Goal: Book appointment/travel/reservation

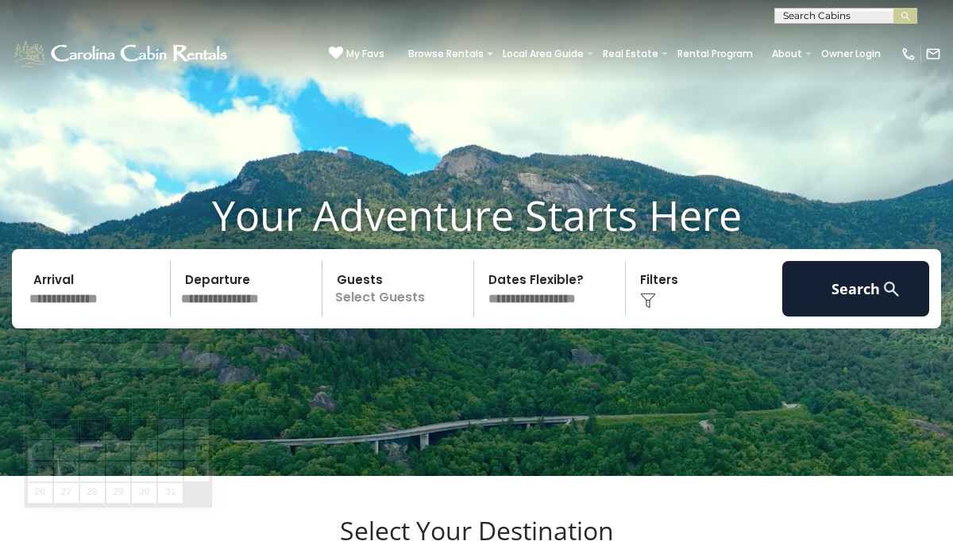
click at [67, 317] on input "text" at bounding box center [97, 289] width 147 height 56
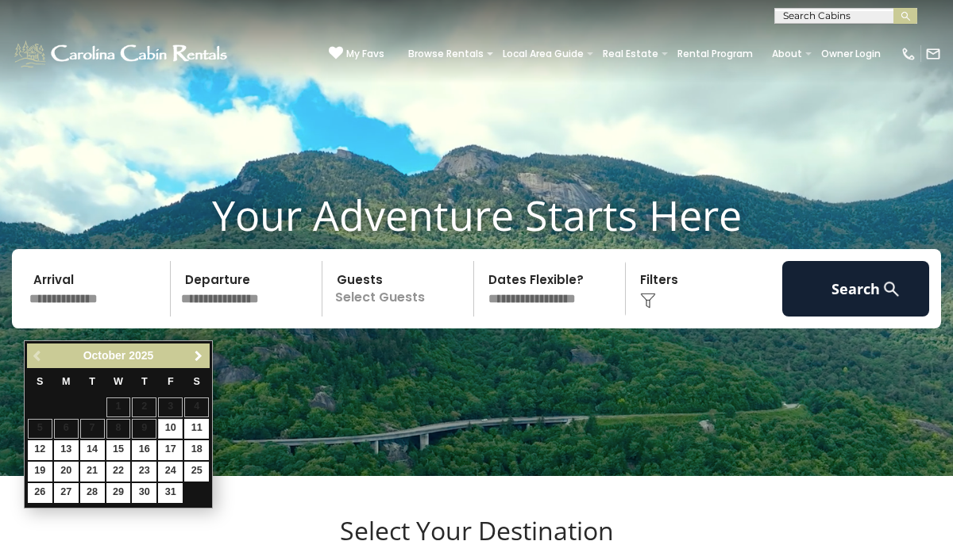
click at [194, 353] on span "Next" at bounding box center [198, 356] width 13 height 13
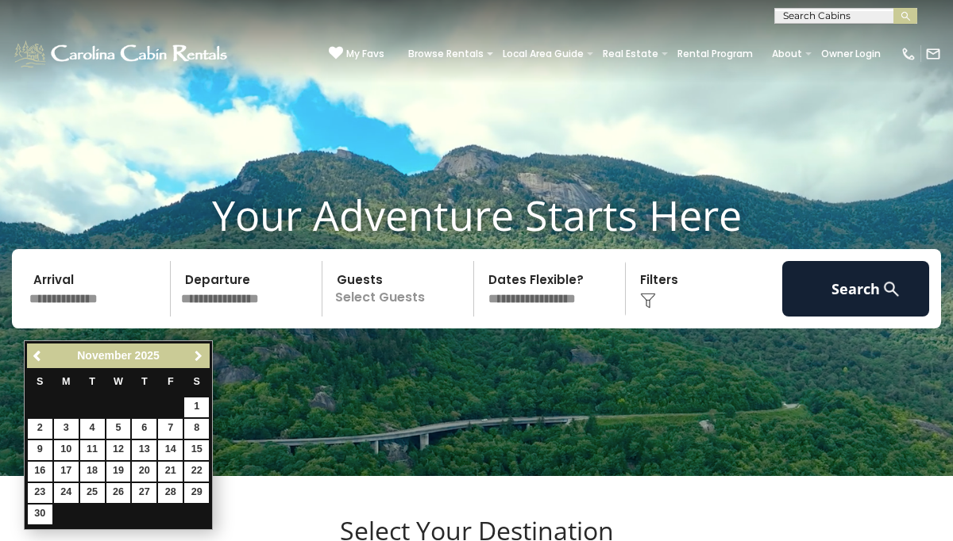
click at [194, 353] on span "Next" at bounding box center [198, 356] width 13 height 13
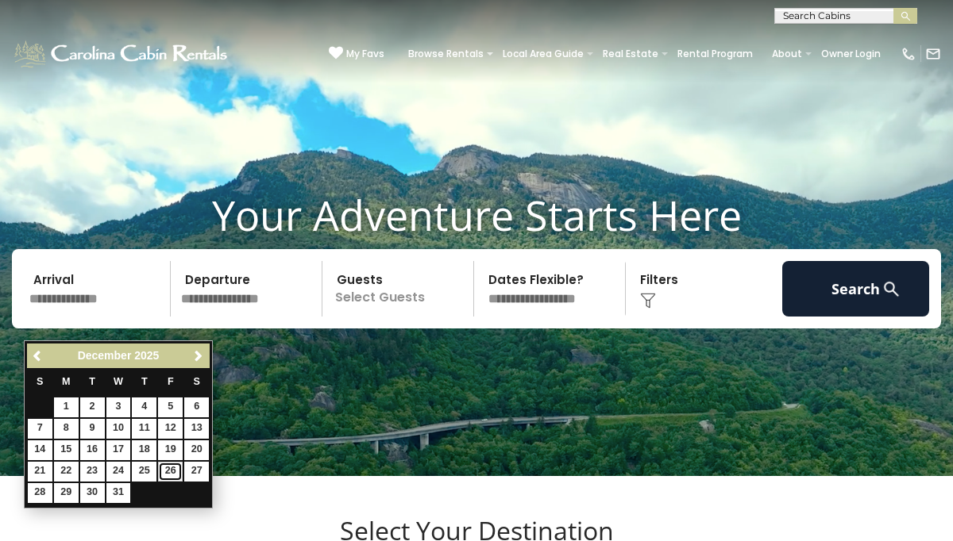
click at [168, 471] on link "26" at bounding box center [170, 472] width 25 height 20
type input "********"
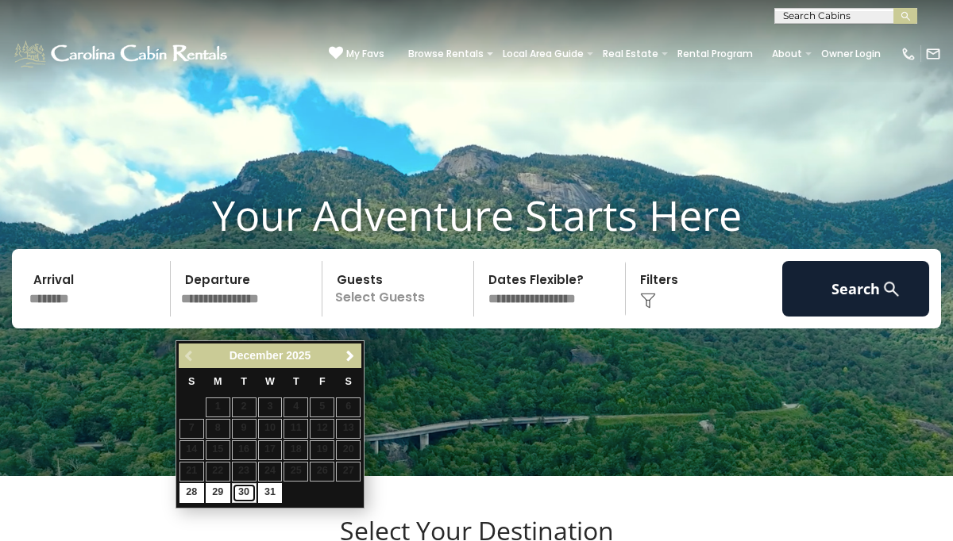
click at [248, 494] on link "30" at bounding box center [244, 494] width 25 height 20
type input "********"
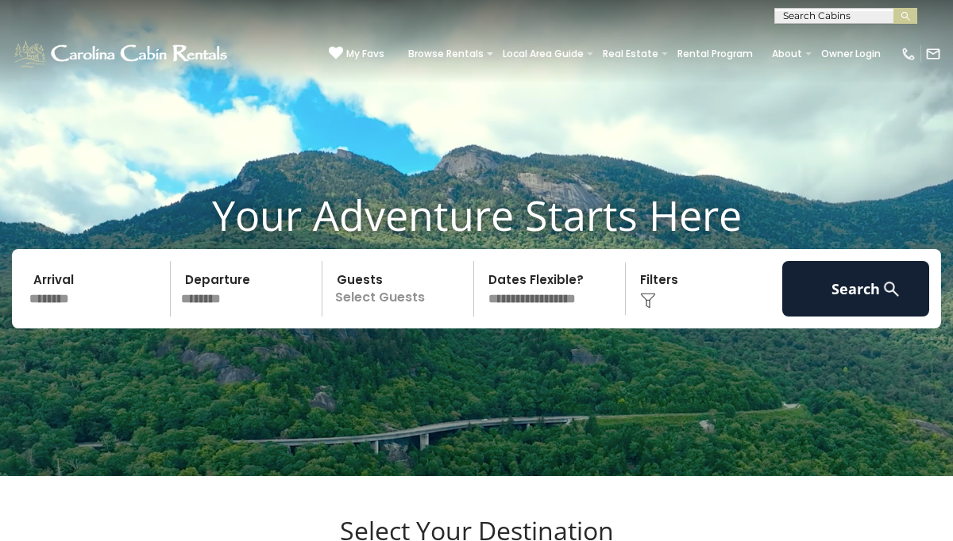
click at [374, 312] on p "Select Guests" at bounding box center [400, 289] width 146 height 56
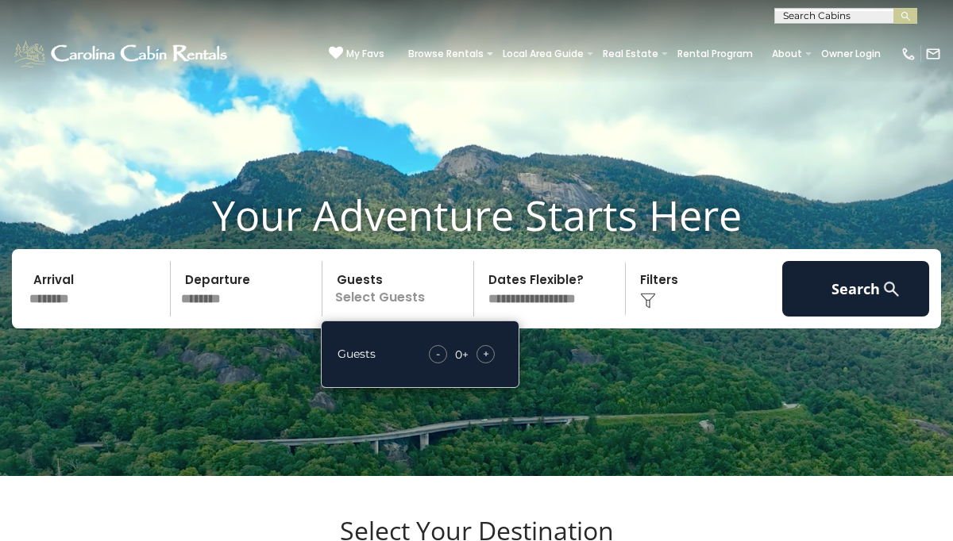
click at [478, 364] on div "+" at bounding box center [485, 354] width 18 height 18
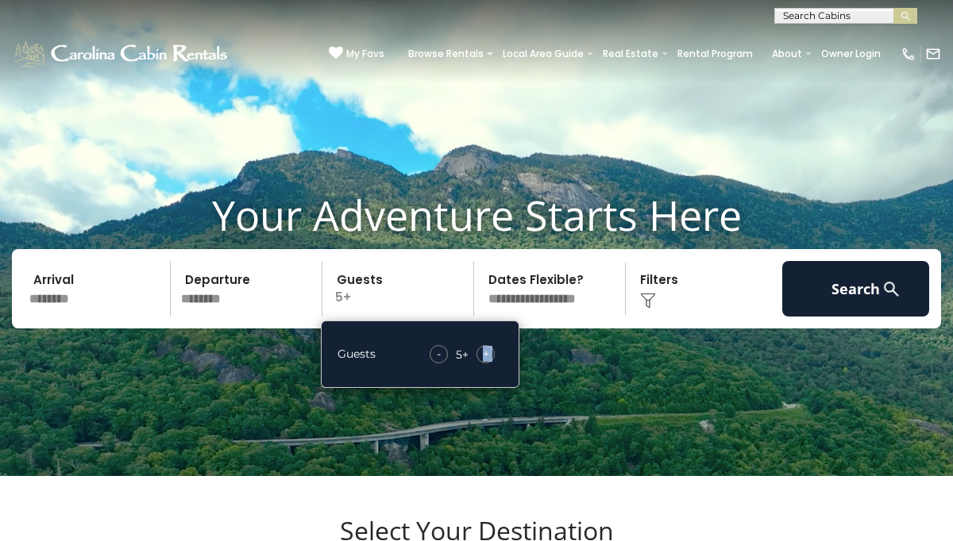
click at [531, 317] on select "**********" at bounding box center [552, 289] width 146 height 56
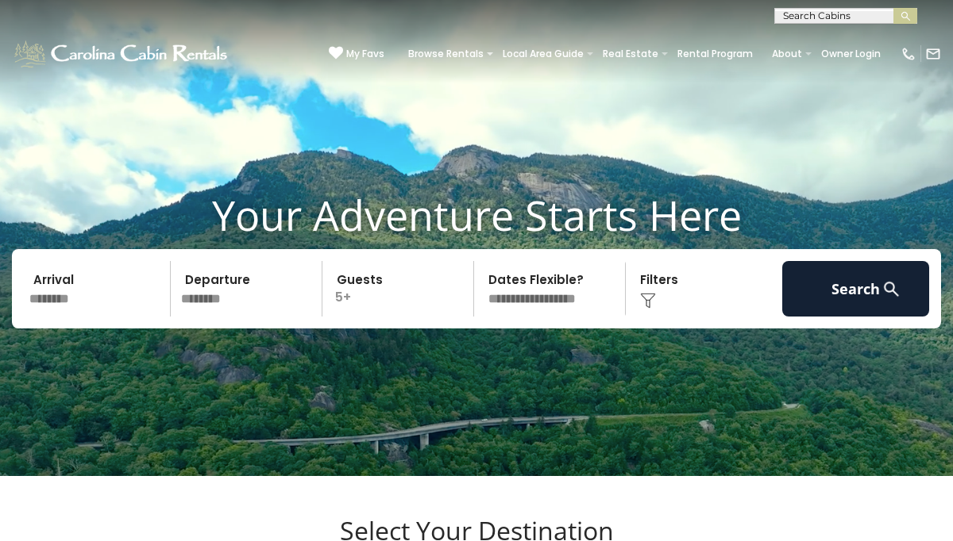
click at [479, 285] on select "**********" at bounding box center [552, 289] width 146 height 56
click at [534, 316] on select "**********" at bounding box center [552, 289] width 146 height 56
click at [479, 285] on select "**********" at bounding box center [552, 289] width 146 height 56
click at [633, 315] on div "Click to Choose" at bounding box center [703, 289] width 147 height 56
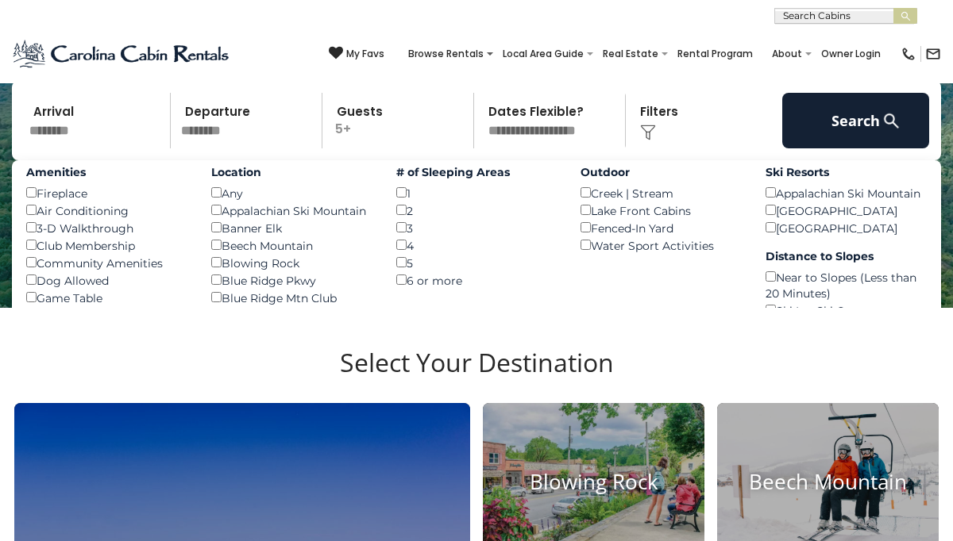
scroll to position [110, 0]
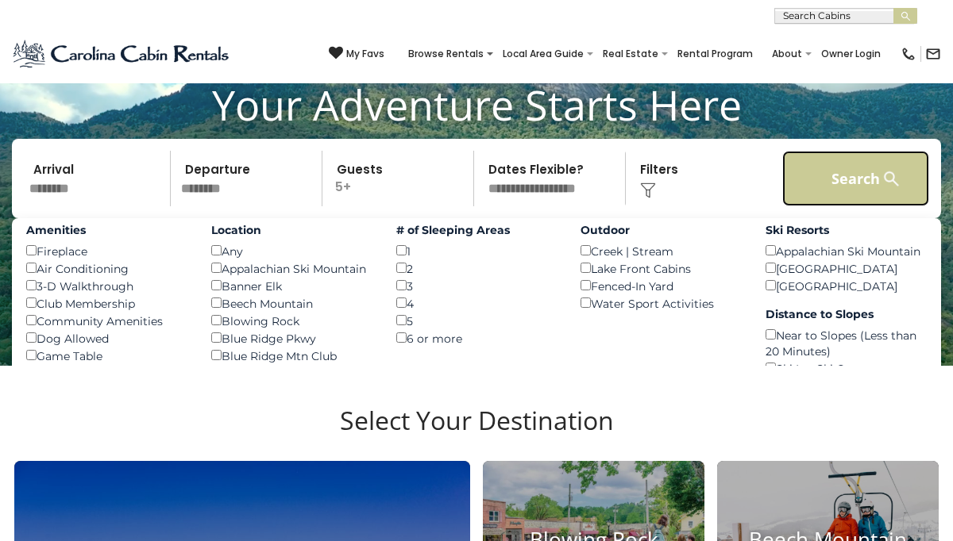
click at [853, 206] on button "Search" at bounding box center [855, 179] width 147 height 56
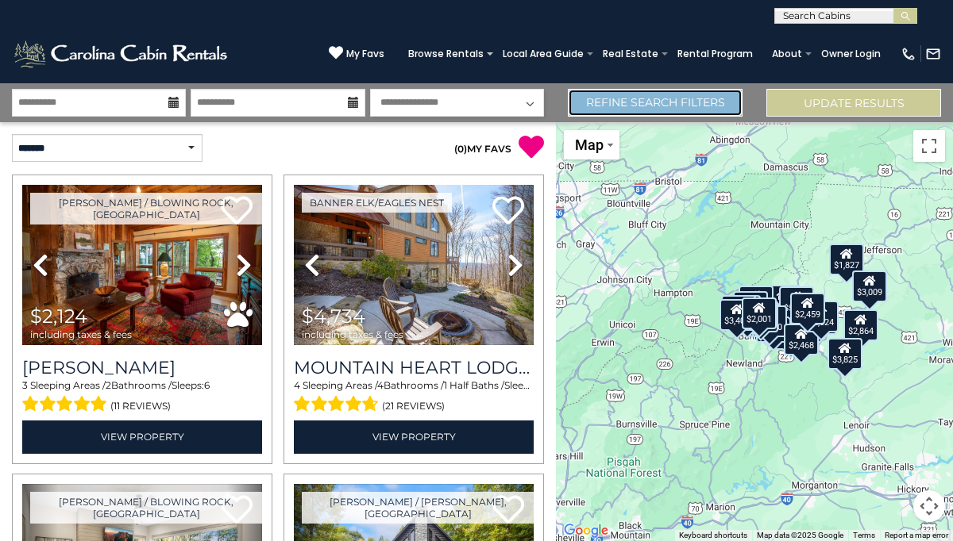
click at [665, 114] on link "Refine Search Filters" at bounding box center [655, 103] width 175 height 28
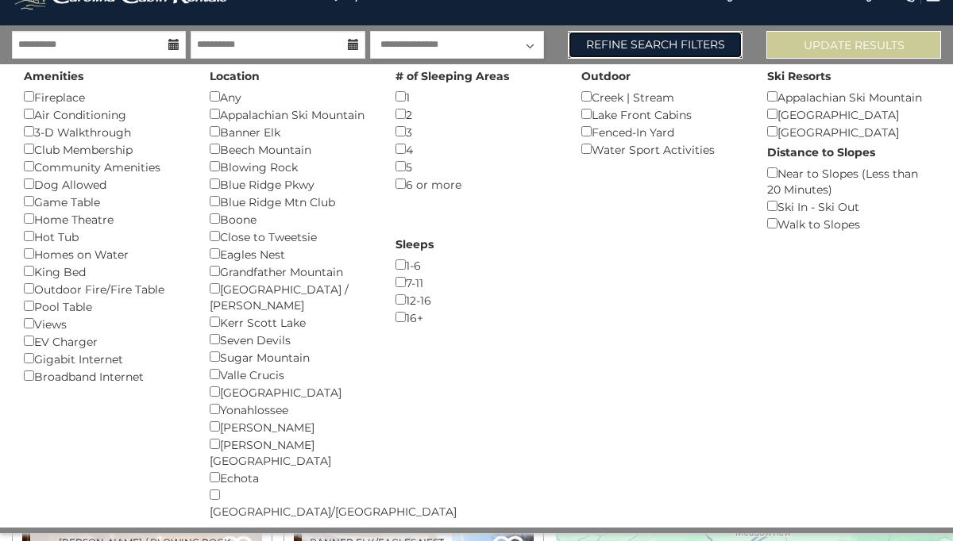
scroll to position [55, 0]
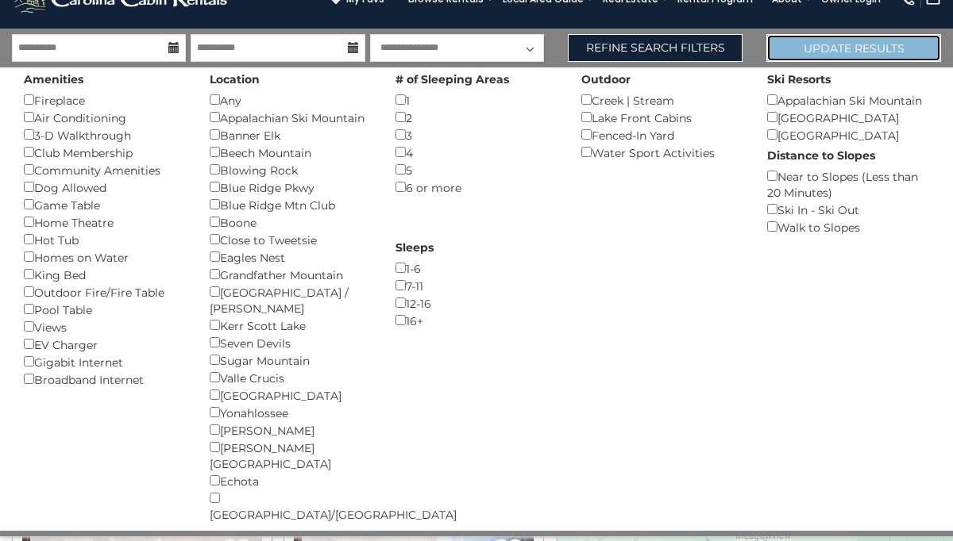
click at [829, 52] on button "Update Results" at bounding box center [853, 48] width 175 height 28
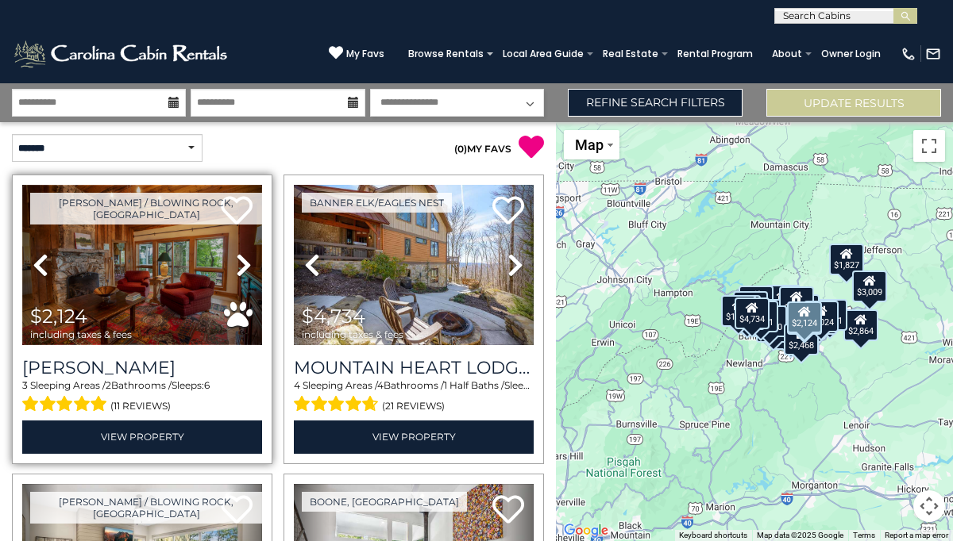
click at [179, 318] on img at bounding box center [142, 265] width 240 height 160
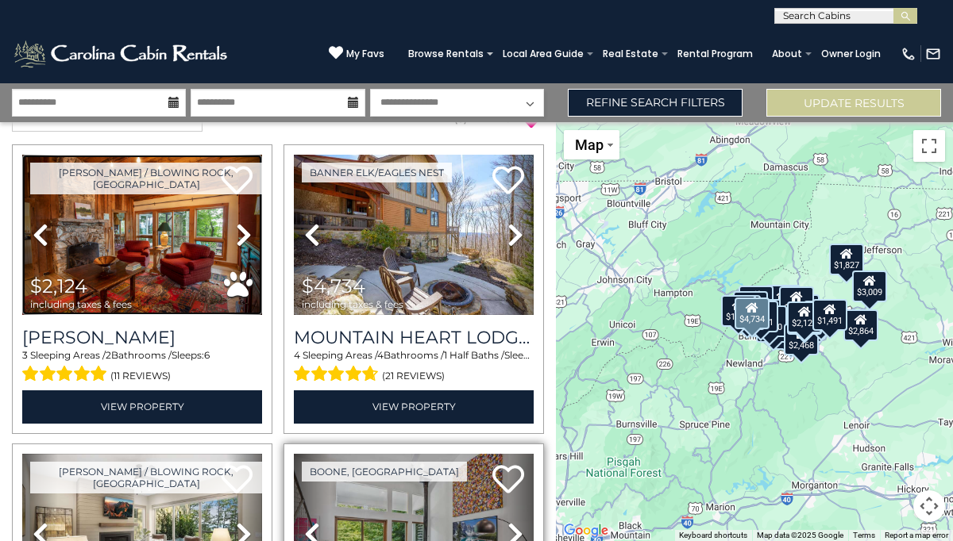
scroll to position [33, 0]
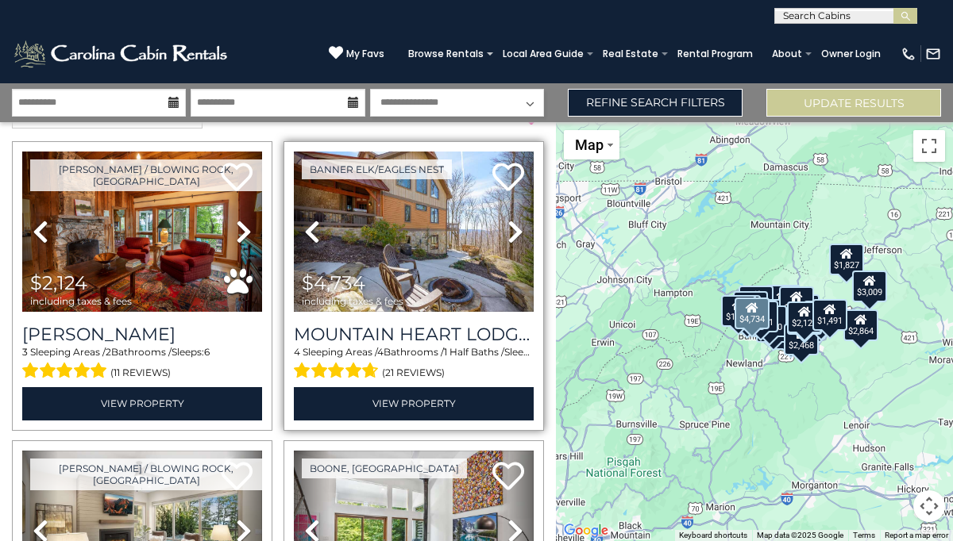
click at [383, 302] on span "including taxes & fees" at bounding box center [353, 301] width 102 height 10
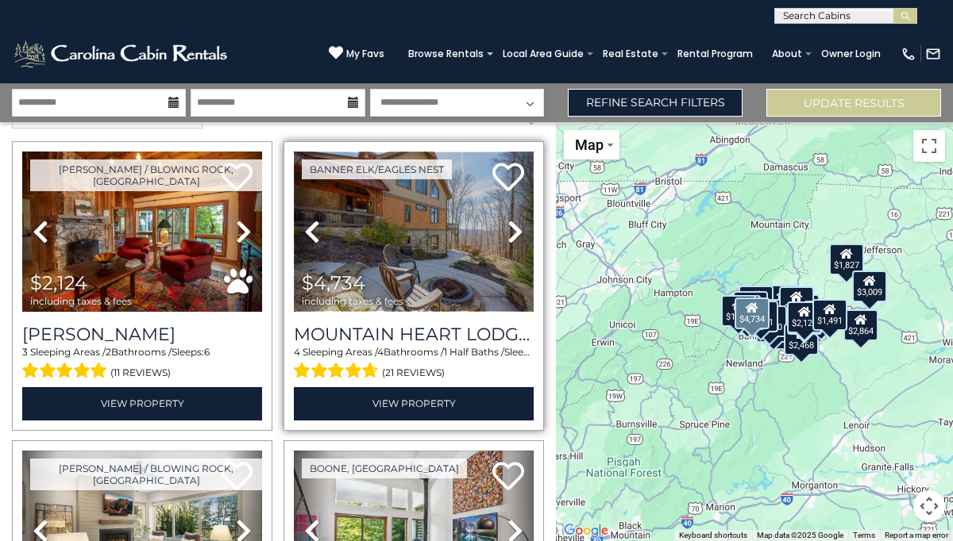
click at [425, 248] on img at bounding box center [414, 232] width 240 height 160
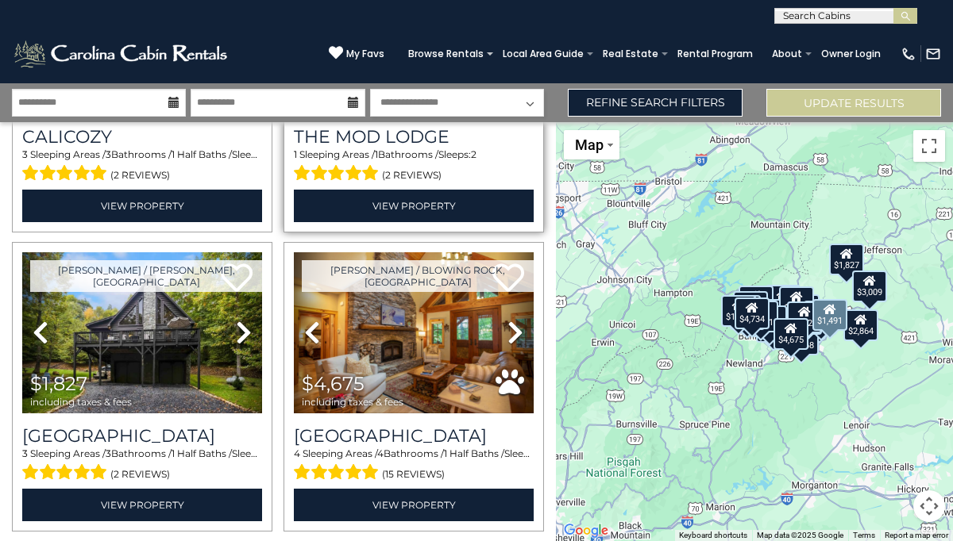
scroll to position [534, 0]
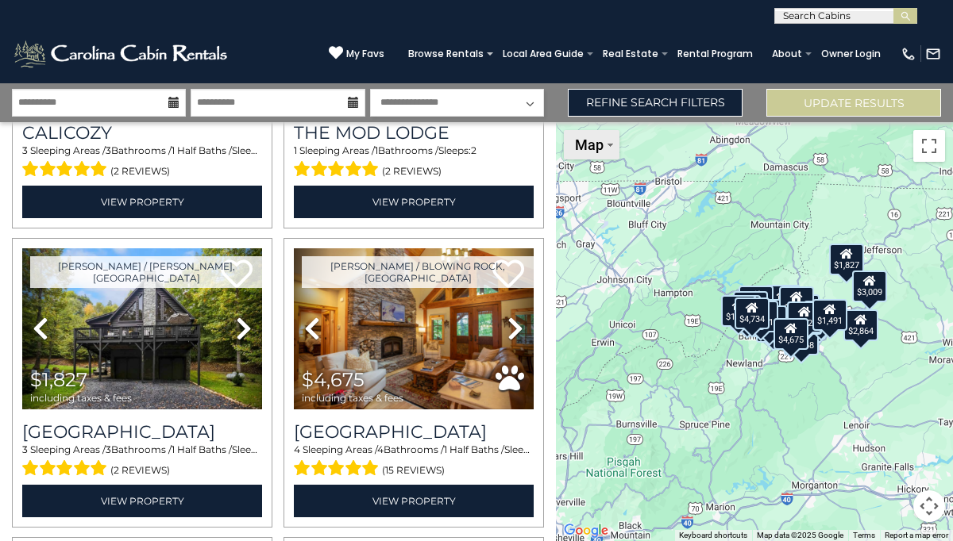
click at [599, 152] on span "Map" at bounding box center [589, 145] width 29 height 17
click at [589, 143] on span "Map" at bounding box center [589, 145] width 29 height 17
click at [751, 198] on div "$2,124 $4,734 $2,864 $1,491 $1,827 $4,675 $5,075 $3,076 $2,366 $9,907 $1,099 $1…" at bounding box center [754, 331] width 397 height 419
click at [932, 158] on button "Toggle fullscreen view" at bounding box center [929, 146] width 32 height 32
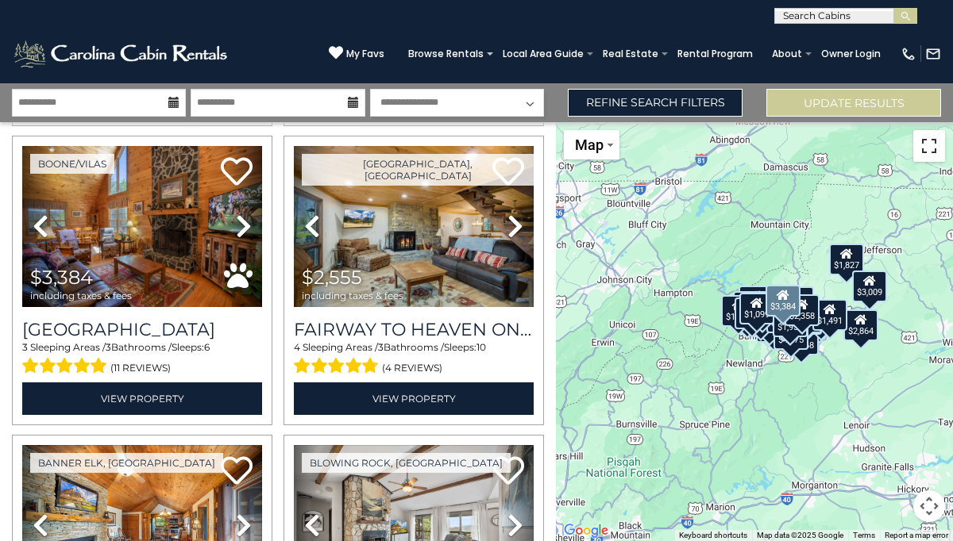
scroll to position [2149, 0]
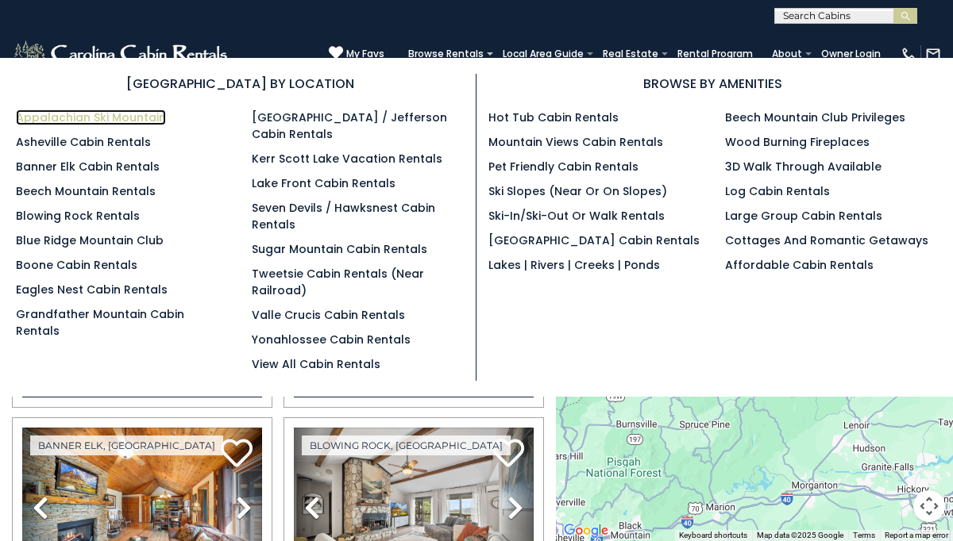
click at [126, 116] on link "Appalachian Ski Mountain" at bounding box center [91, 118] width 150 height 16
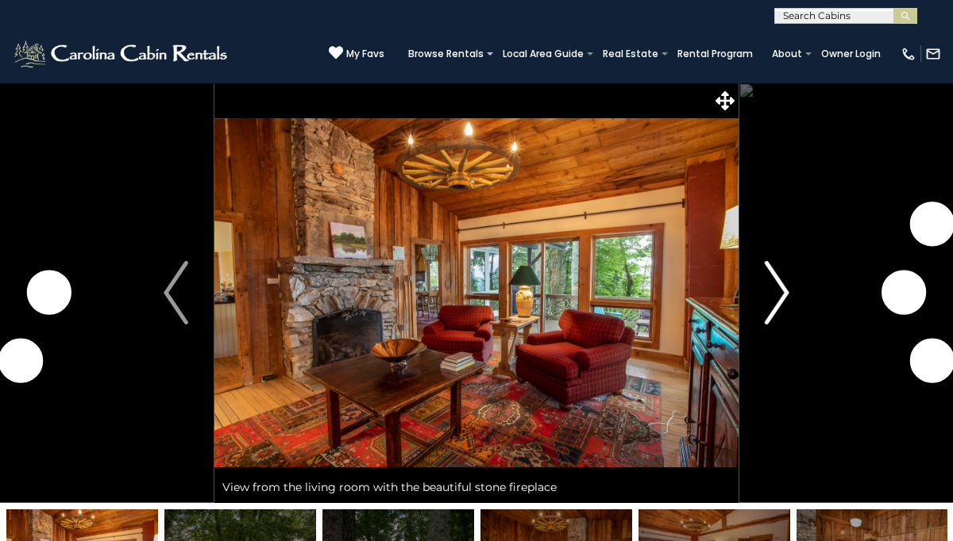
click at [776, 284] on img "Next" at bounding box center [777, 293] width 24 height 64
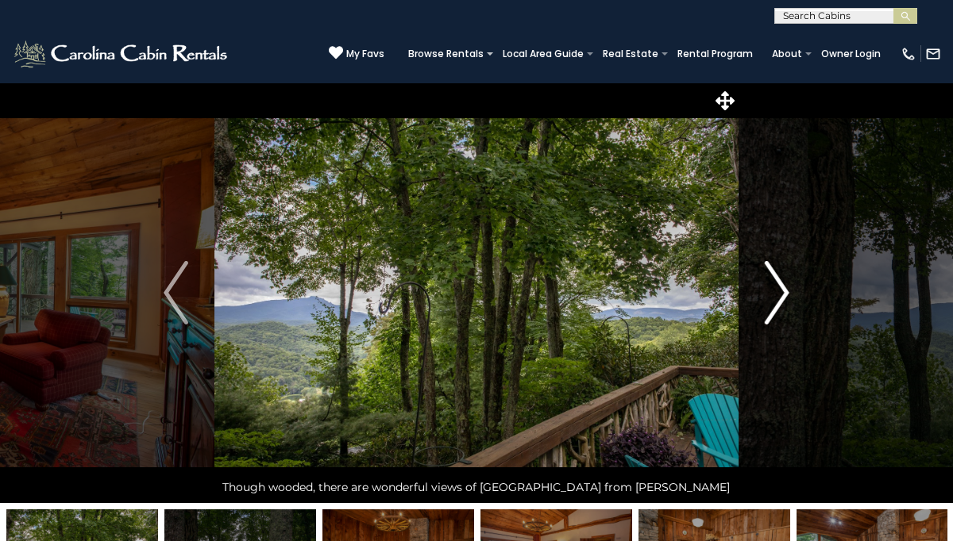
click at [776, 284] on img "Next" at bounding box center [777, 293] width 24 height 64
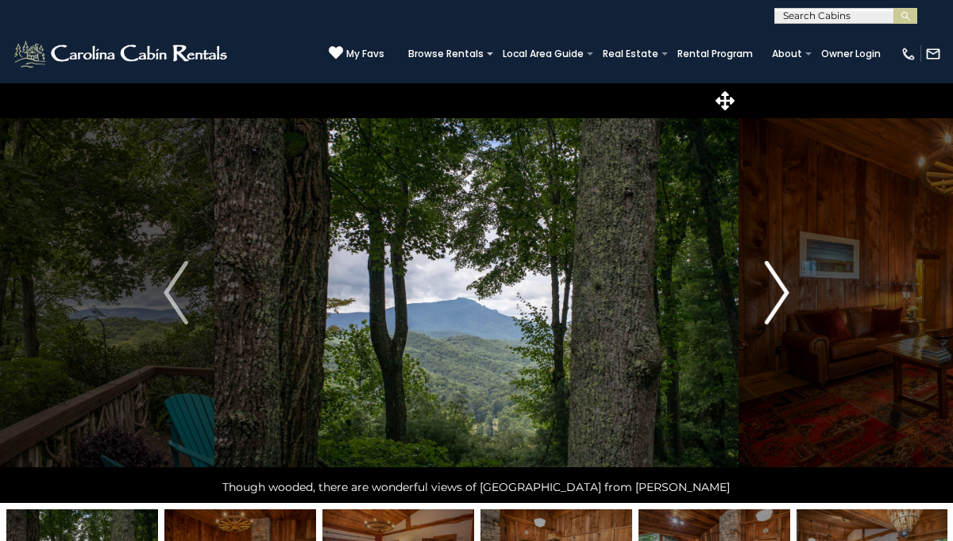
click at [776, 284] on img "Next" at bounding box center [777, 293] width 24 height 64
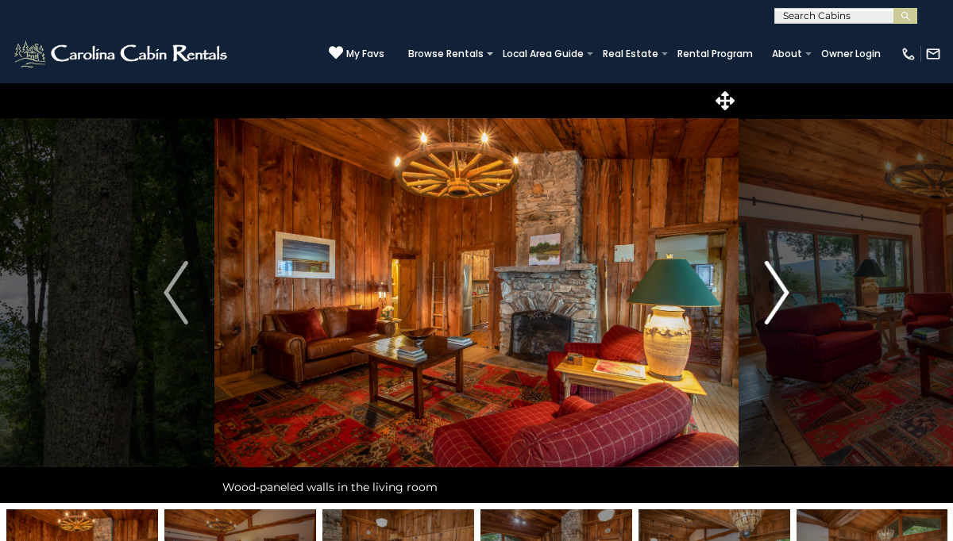
click at [776, 284] on img "Next" at bounding box center [777, 293] width 24 height 64
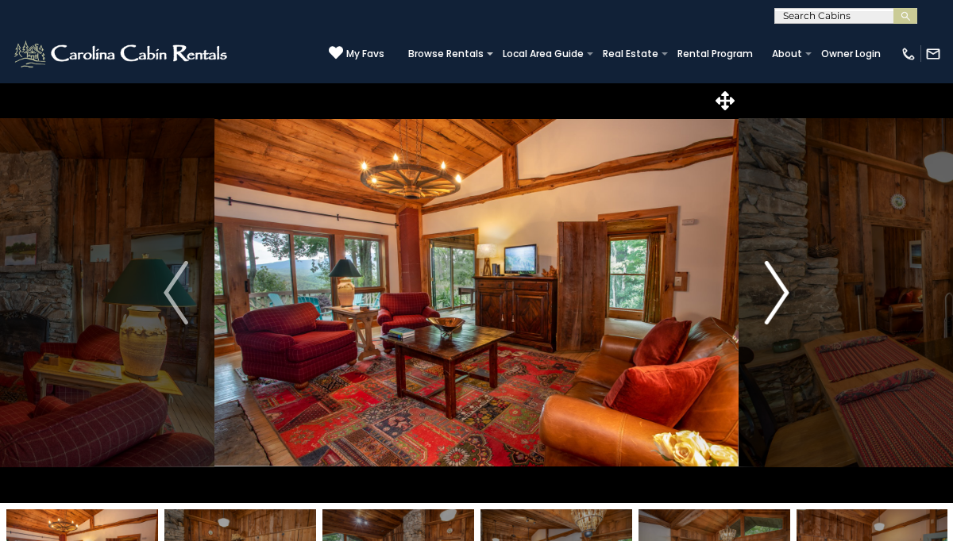
click at [776, 284] on img "Next" at bounding box center [777, 293] width 24 height 64
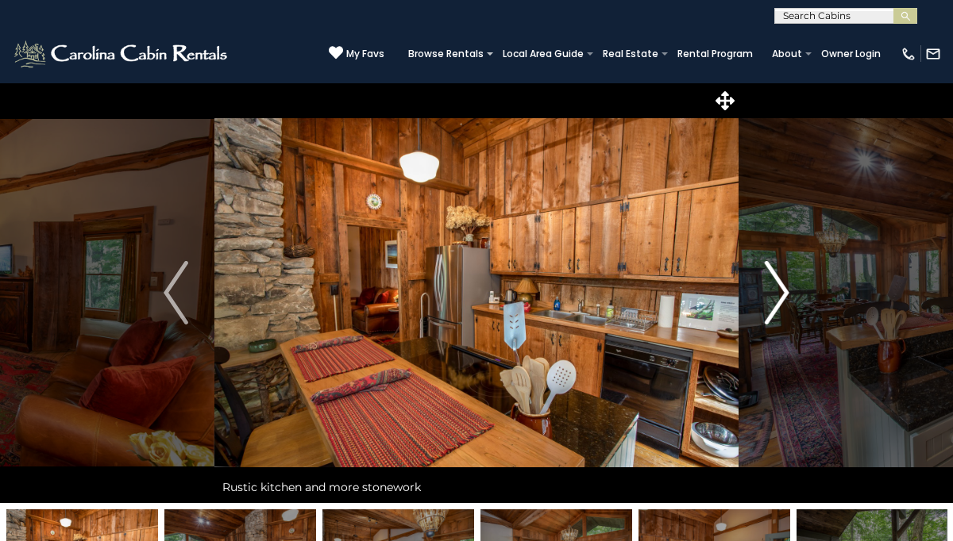
click at [776, 284] on img "Next" at bounding box center [777, 293] width 24 height 64
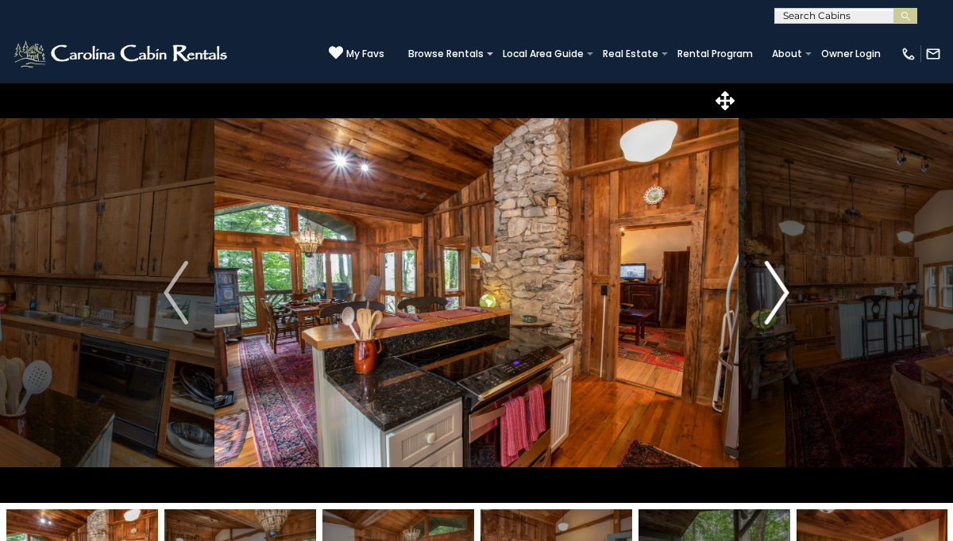
click at [776, 284] on img "Next" at bounding box center [777, 293] width 24 height 64
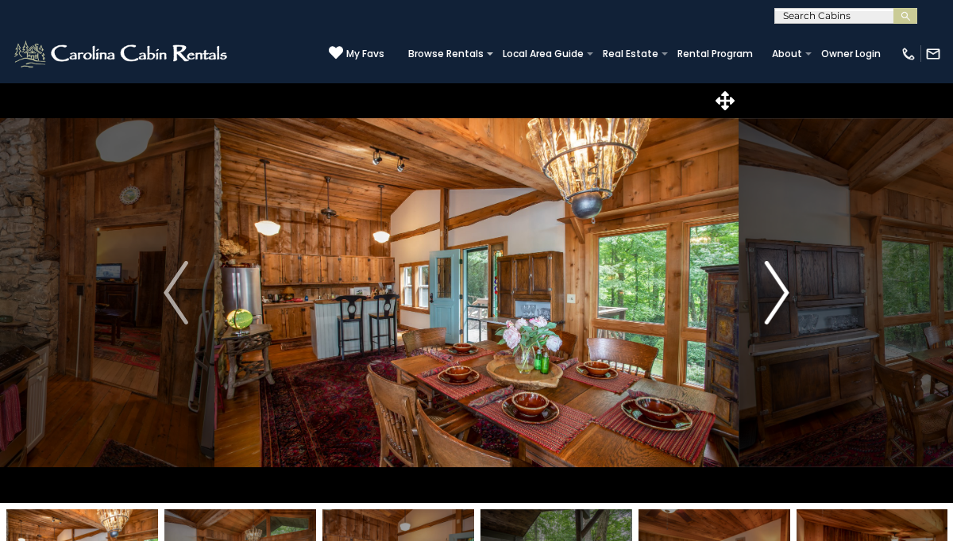
click at [776, 284] on img "Next" at bounding box center [777, 293] width 24 height 64
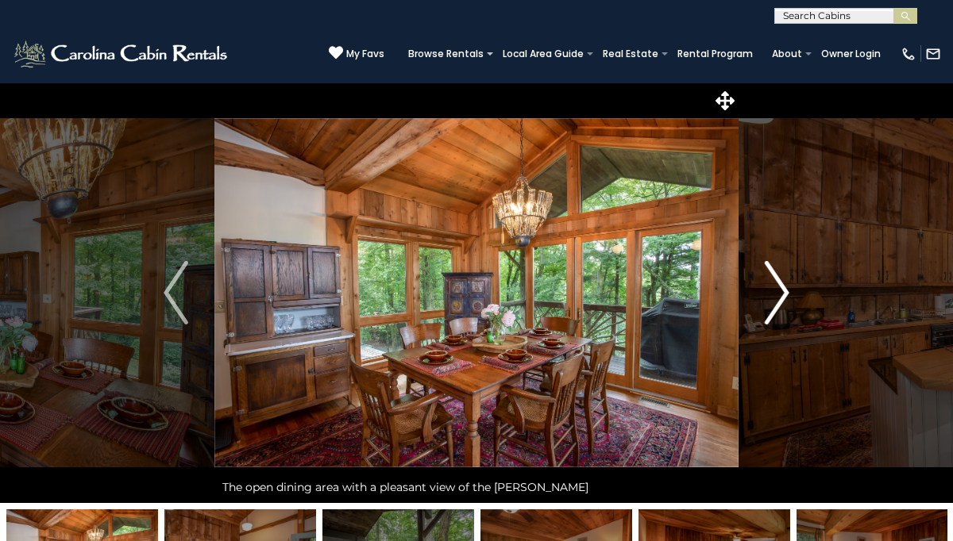
click at [784, 286] on img "Next" at bounding box center [777, 293] width 24 height 64
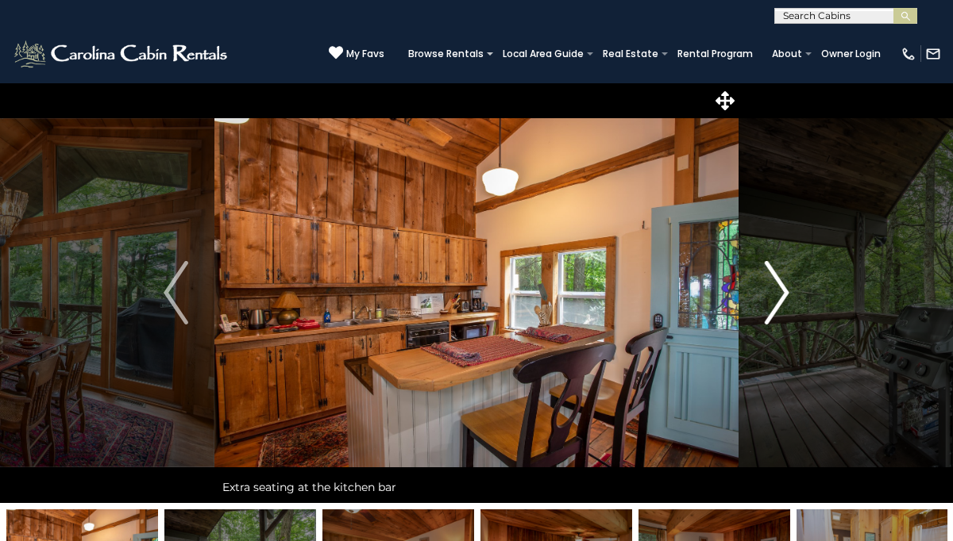
click at [784, 286] on img "Next" at bounding box center [777, 293] width 24 height 64
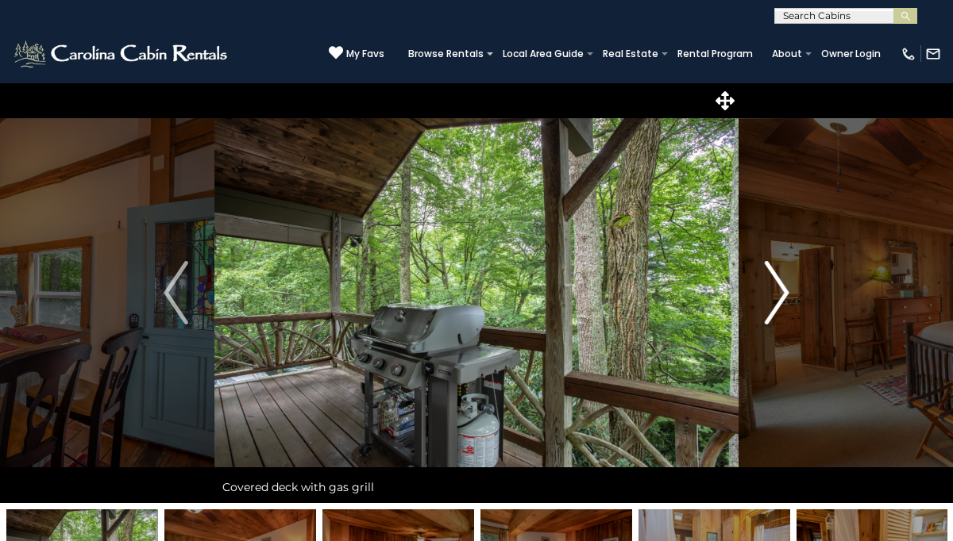
click at [784, 286] on img "Next" at bounding box center [777, 293] width 24 height 64
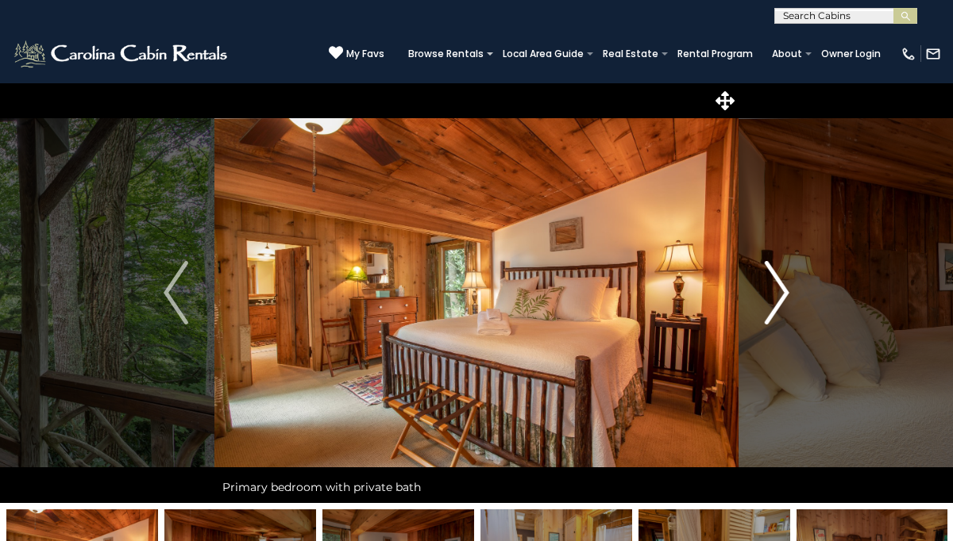
click at [784, 286] on img "Next" at bounding box center [777, 293] width 24 height 64
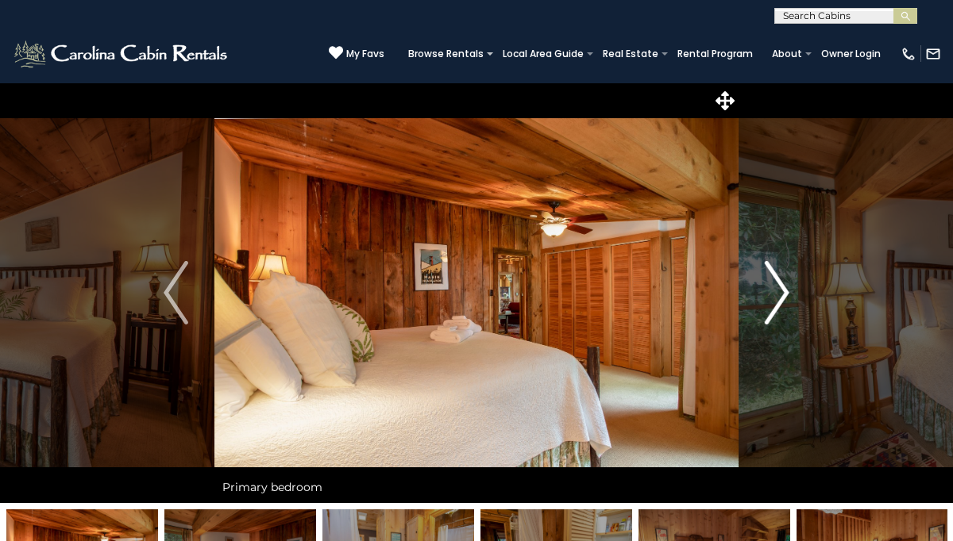
click at [784, 286] on img "Next" at bounding box center [777, 293] width 24 height 64
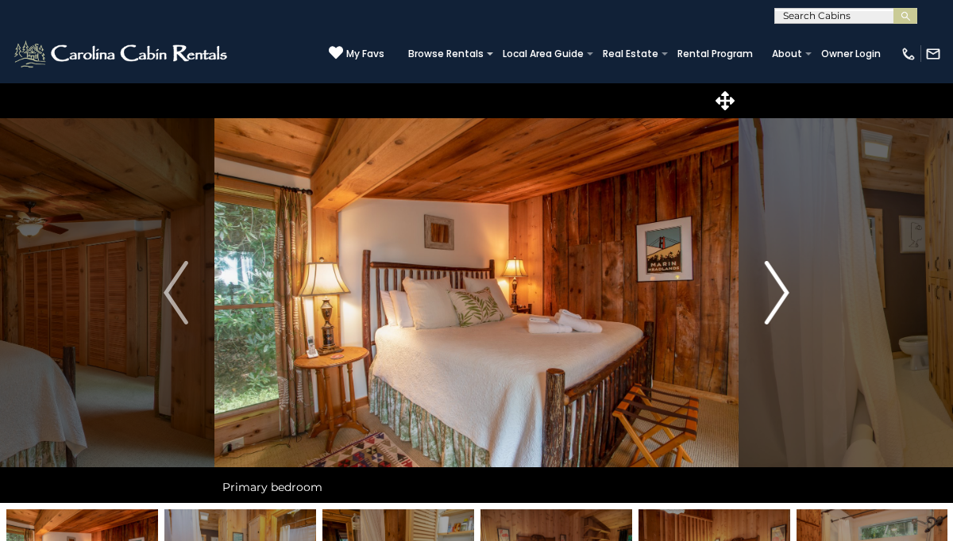
click at [784, 286] on img "Next" at bounding box center [777, 293] width 24 height 64
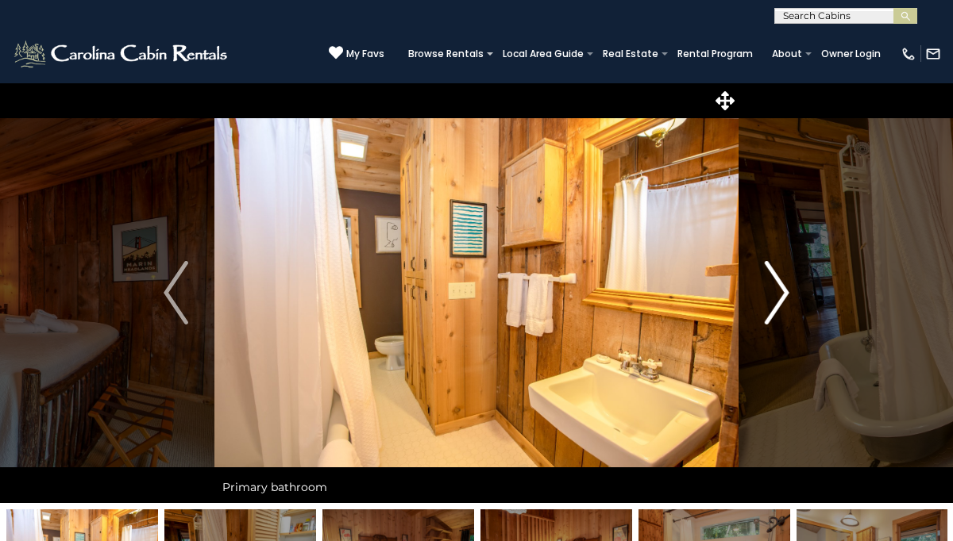
click at [784, 286] on img "Next" at bounding box center [777, 293] width 24 height 64
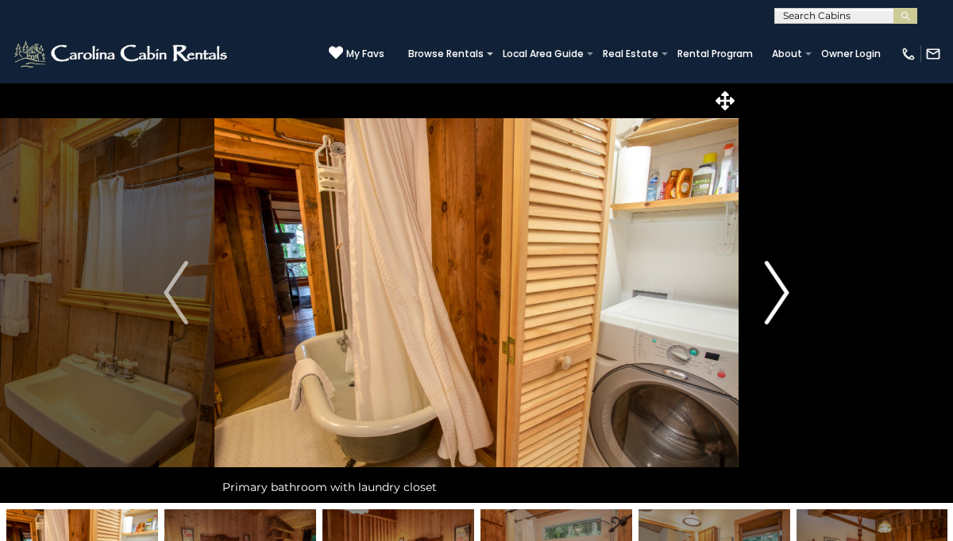
click at [784, 286] on img "Next" at bounding box center [777, 293] width 24 height 64
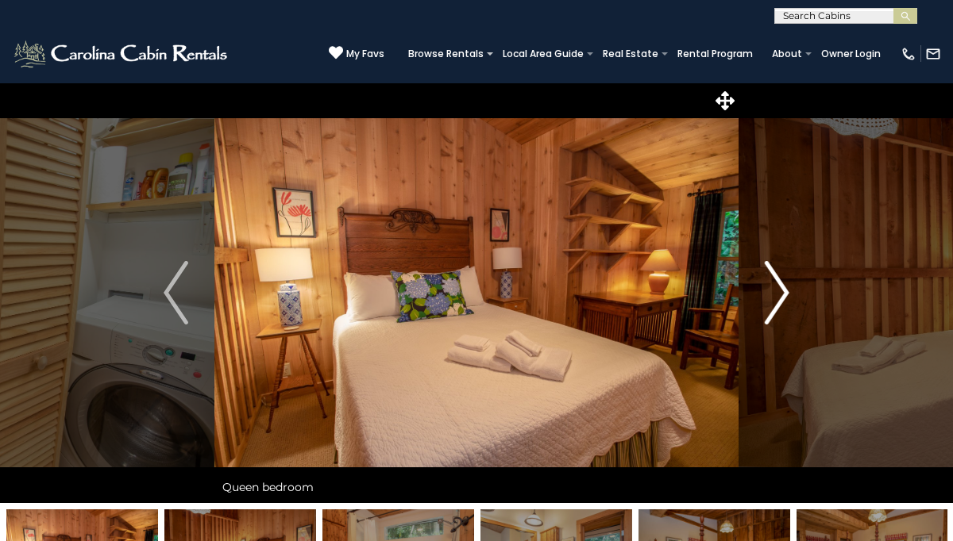
click at [784, 286] on img "Next" at bounding box center [777, 293] width 24 height 64
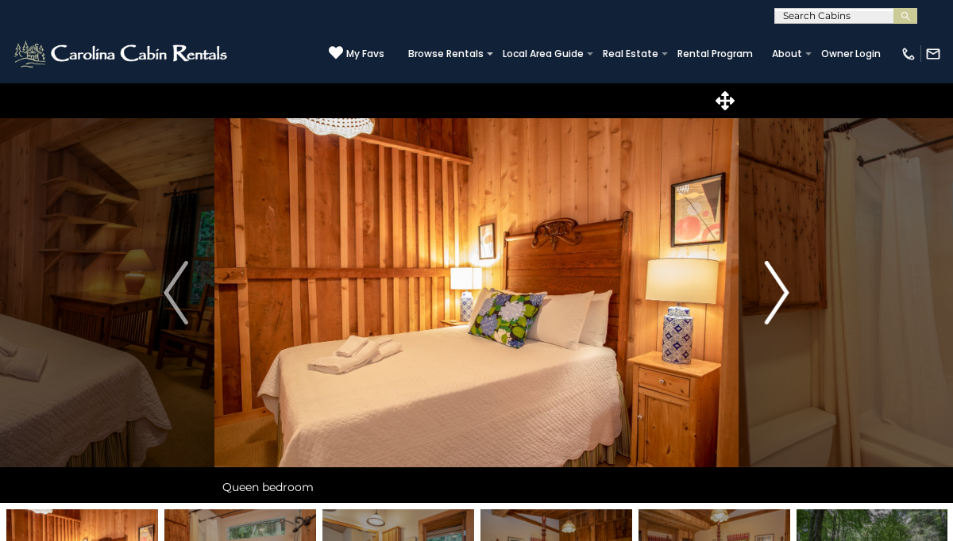
click at [784, 286] on img "Next" at bounding box center [777, 293] width 24 height 64
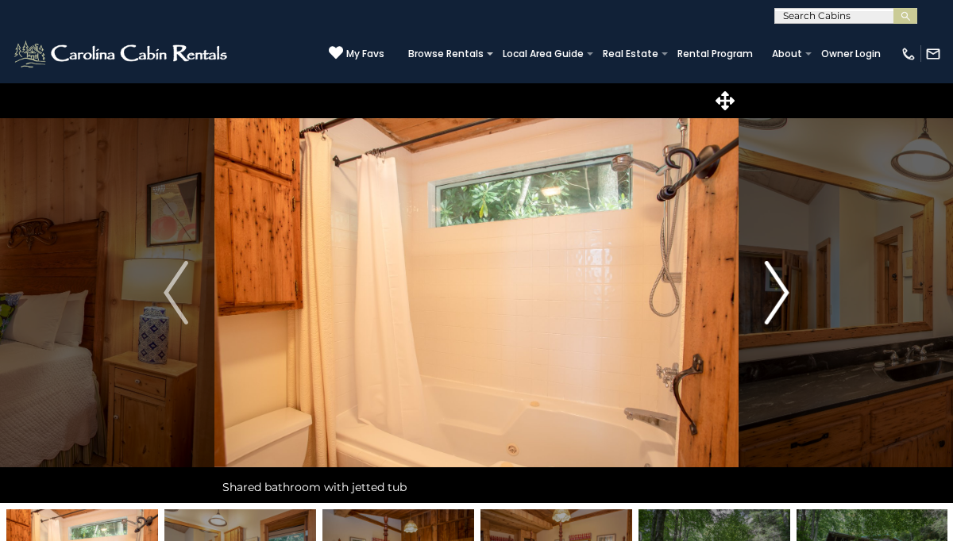
click at [784, 286] on img "Next" at bounding box center [777, 293] width 24 height 64
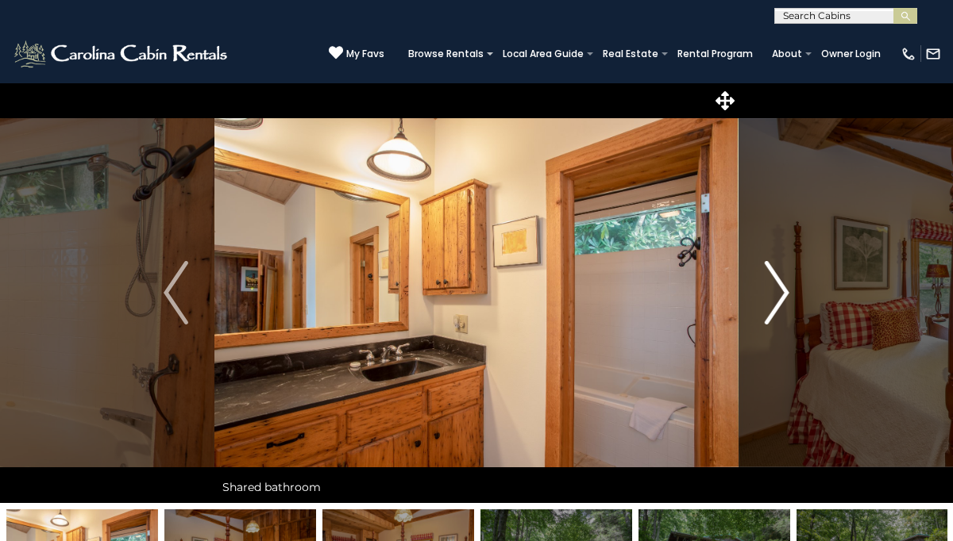
click at [784, 286] on img "Next" at bounding box center [777, 293] width 24 height 64
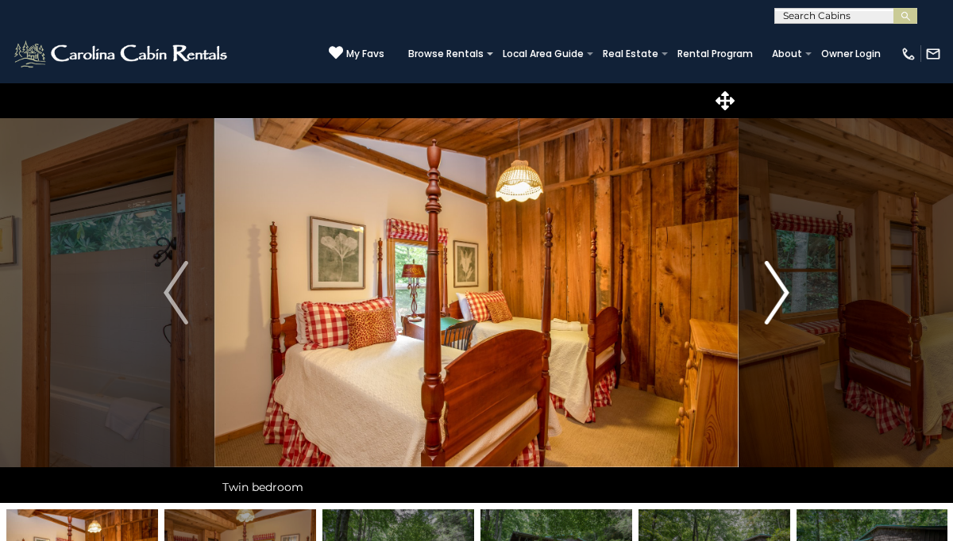
click at [784, 286] on img "Next" at bounding box center [777, 293] width 24 height 64
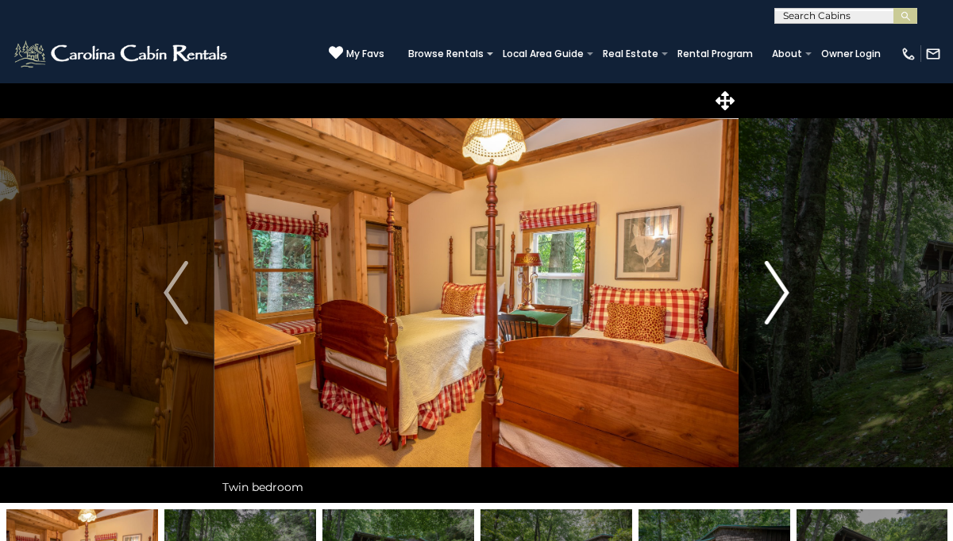
click at [784, 286] on img "Next" at bounding box center [777, 293] width 24 height 64
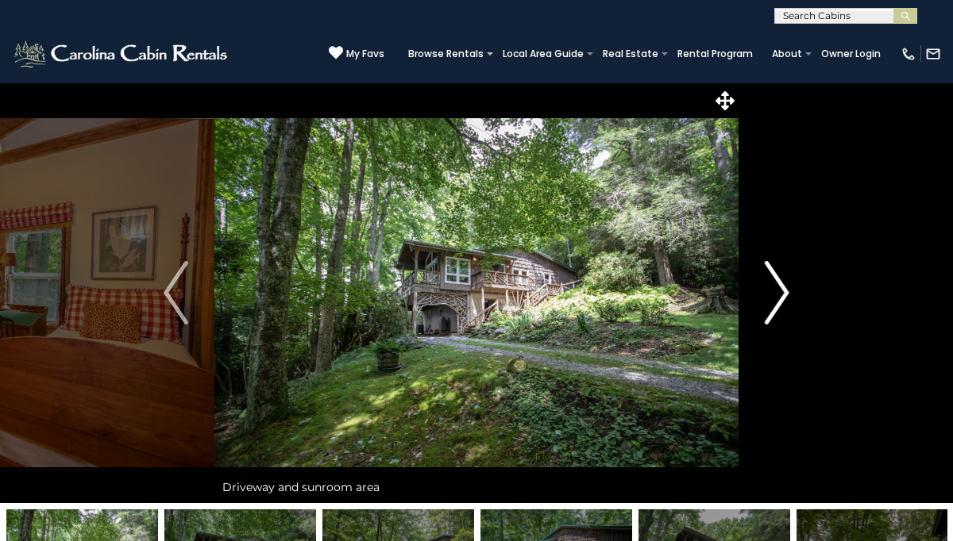
click at [784, 287] on img "Next" at bounding box center [777, 293] width 24 height 64
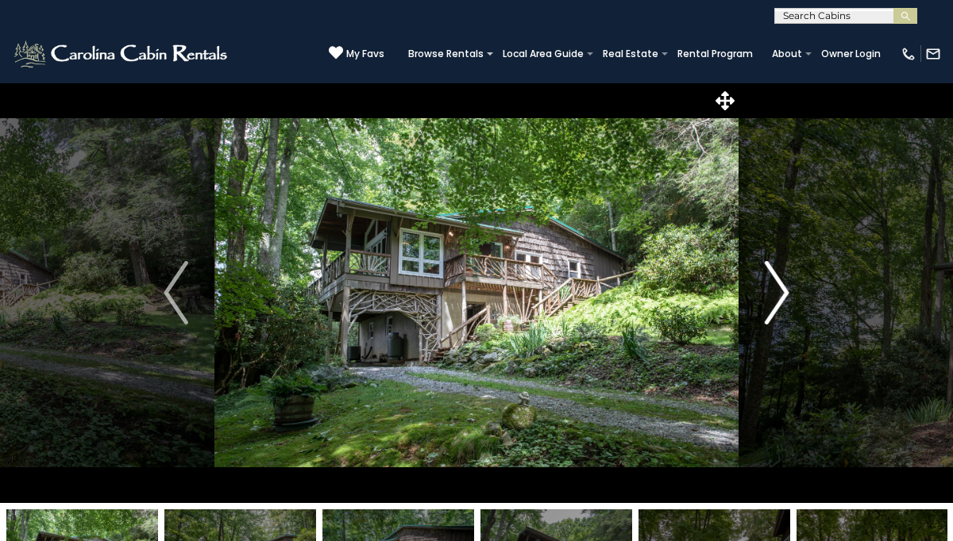
click at [784, 289] on img "Next" at bounding box center [777, 293] width 24 height 64
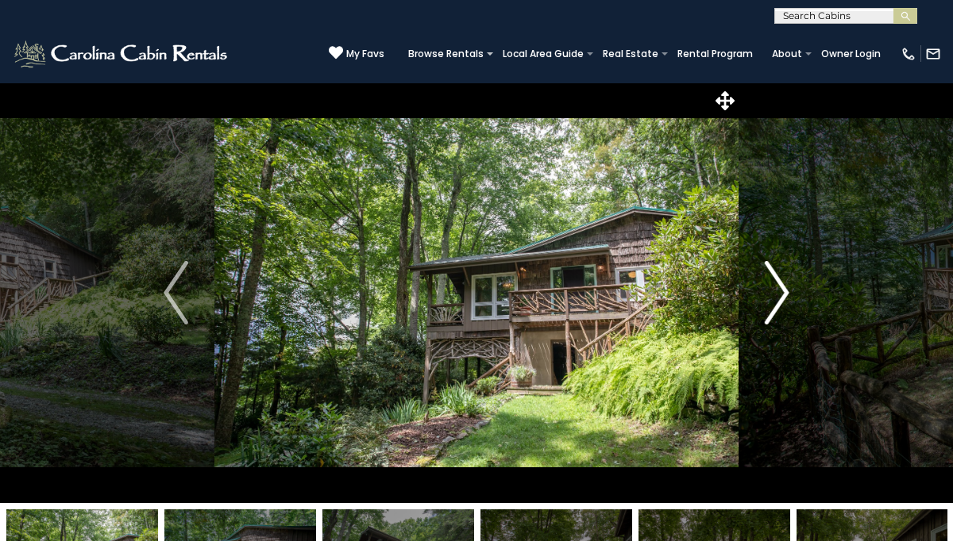
click at [783, 291] on img "Next" at bounding box center [777, 293] width 24 height 64
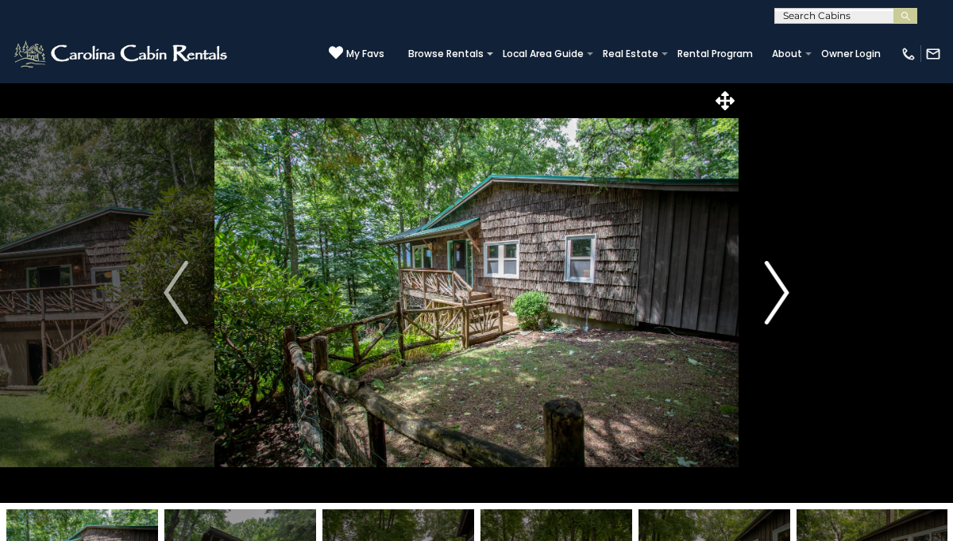
click at [783, 294] on img "Next" at bounding box center [777, 293] width 24 height 64
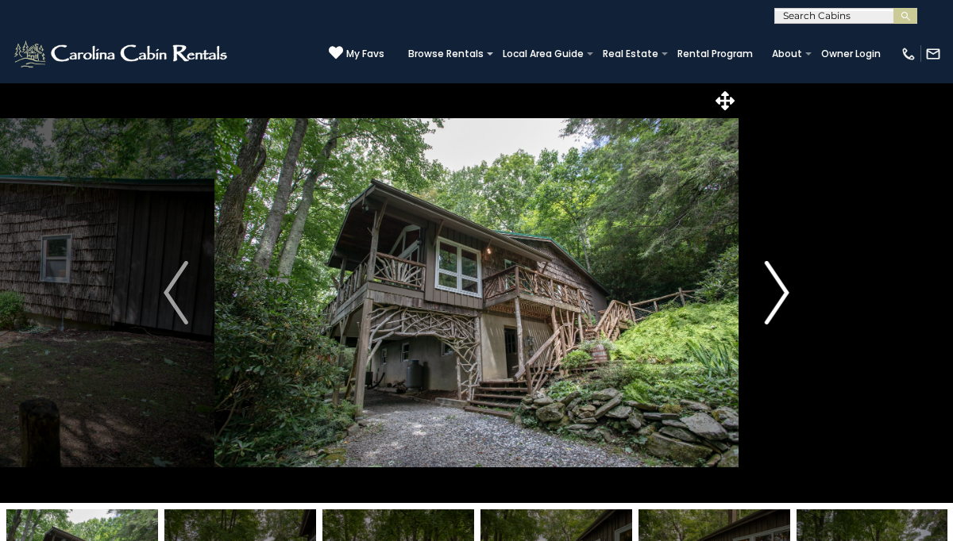
click at [783, 294] on img "Next" at bounding box center [777, 293] width 24 height 64
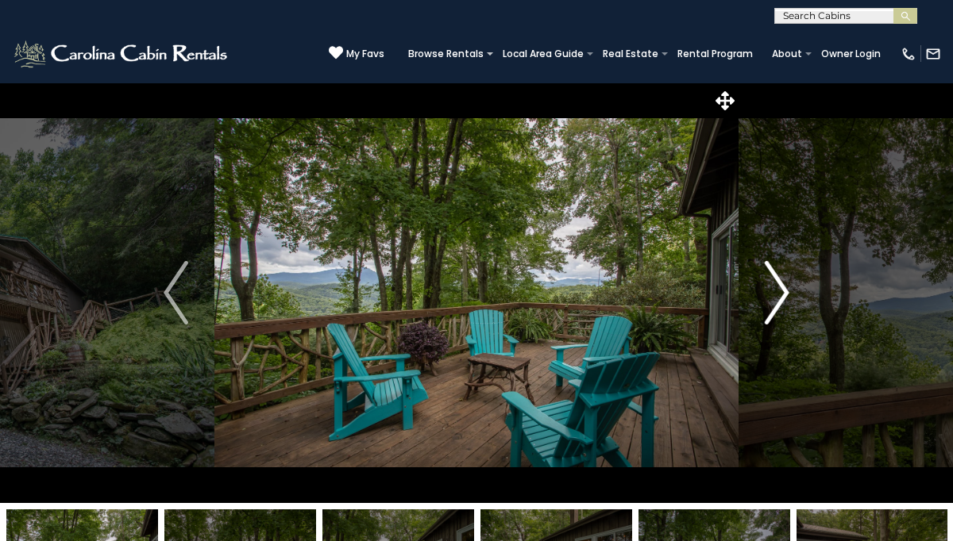
click at [783, 294] on img "Next" at bounding box center [777, 293] width 24 height 64
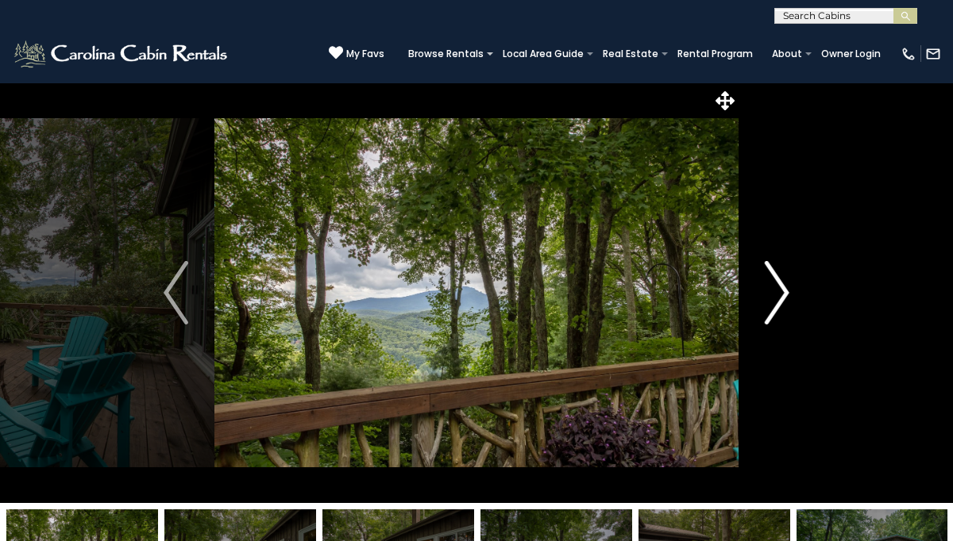
click at [783, 294] on img "Next" at bounding box center [777, 293] width 24 height 64
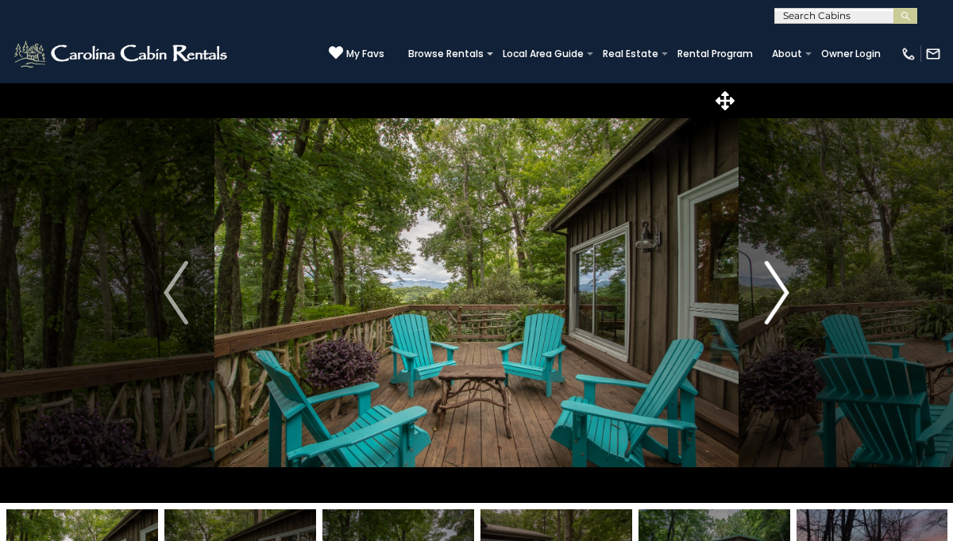
click at [783, 294] on img "Next" at bounding box center [777, 293] width 24 height 64
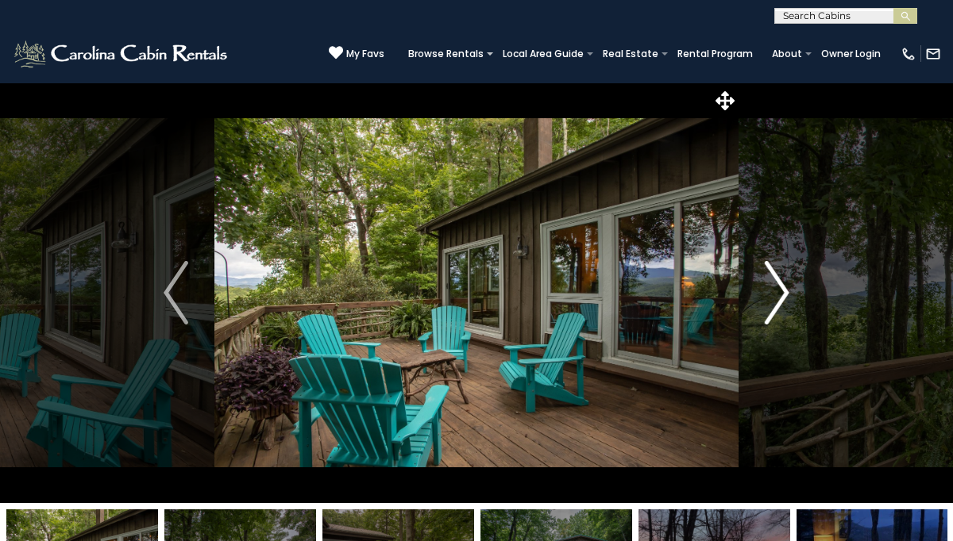
click at [783, 294] on img "Next" at bounding box center [777, 293] width 24 height 64
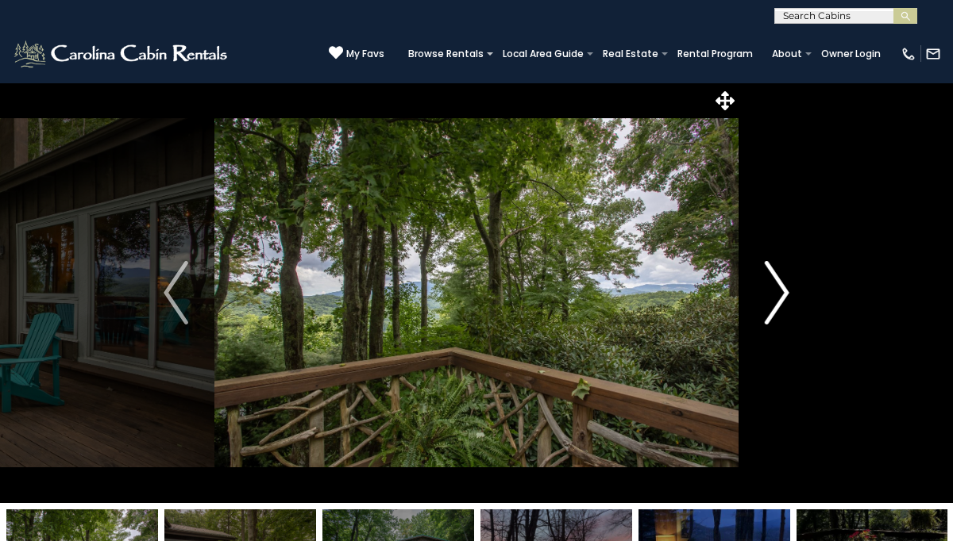
click at [783, 294] on img "Next" at bounding box center [777, 293] width 24 height 64
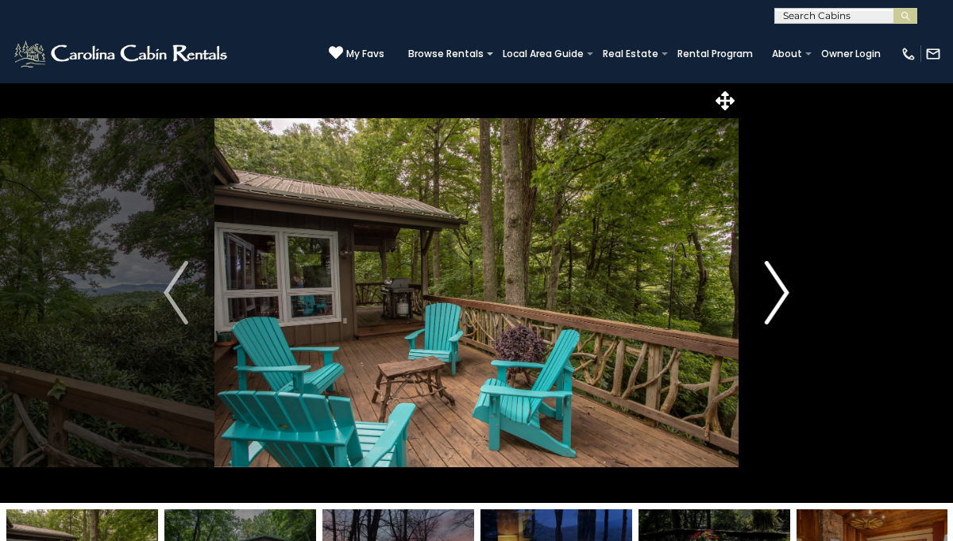
click at [782, 295] on img "Next" at bounding box center [777, 293] width 24 height 64
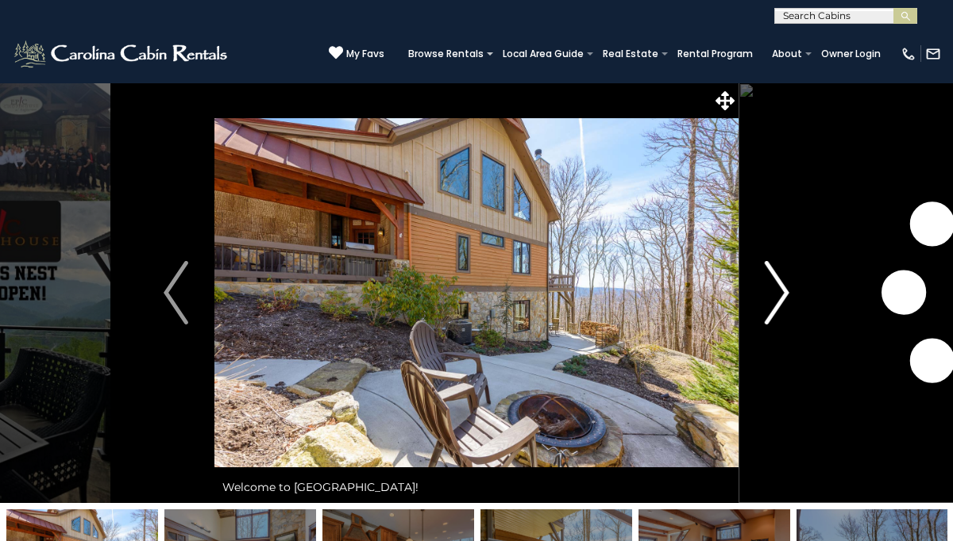
click at [784, 291] on img "Next" at bounding box center [777, 293] width 24 height 64
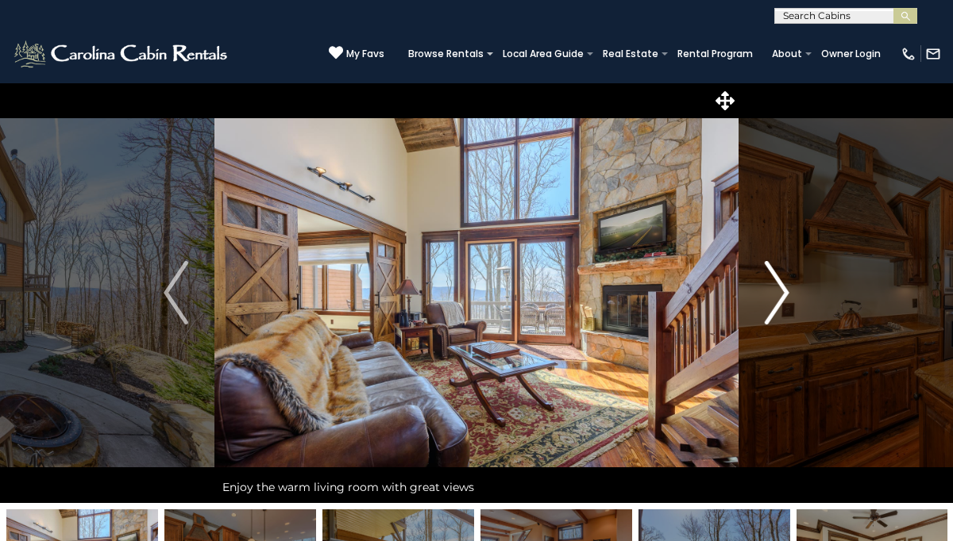
click at [784, 292] on img "Next" at bounding box center [777, 293] width 24 height 64
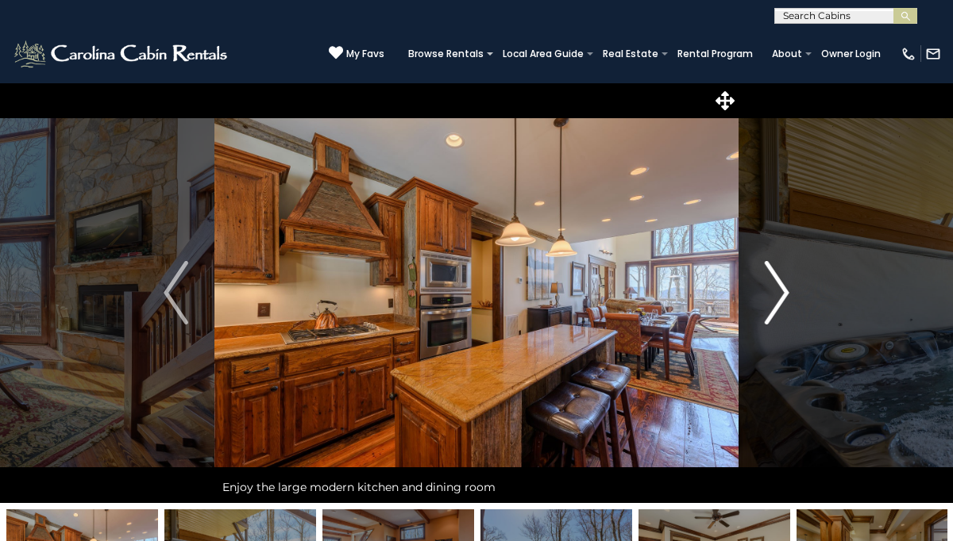
click at [784, 292] on img "Next" at bounding box center [777, 293] width 24 height 64
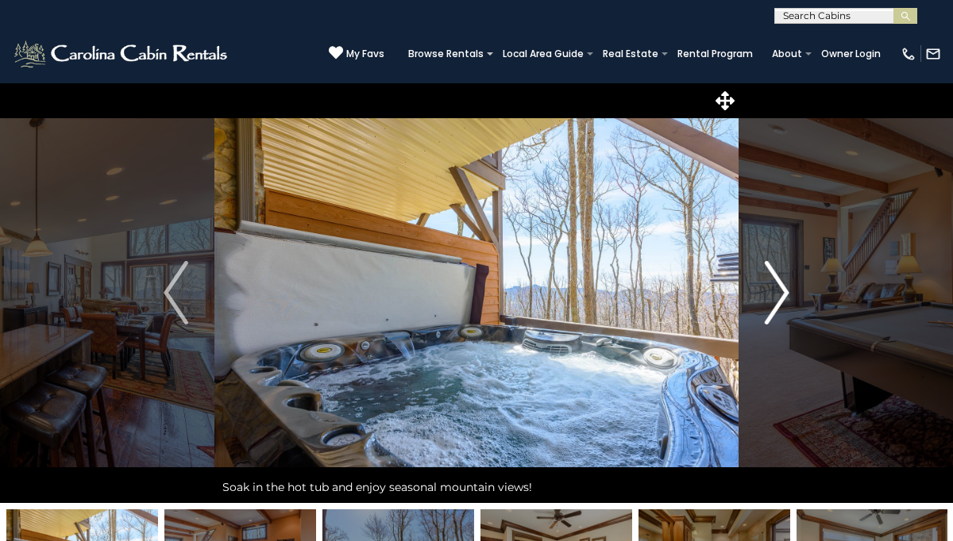
click at [784, 292] on img "Next" at bounding box center [777, 293] width 24 height 64
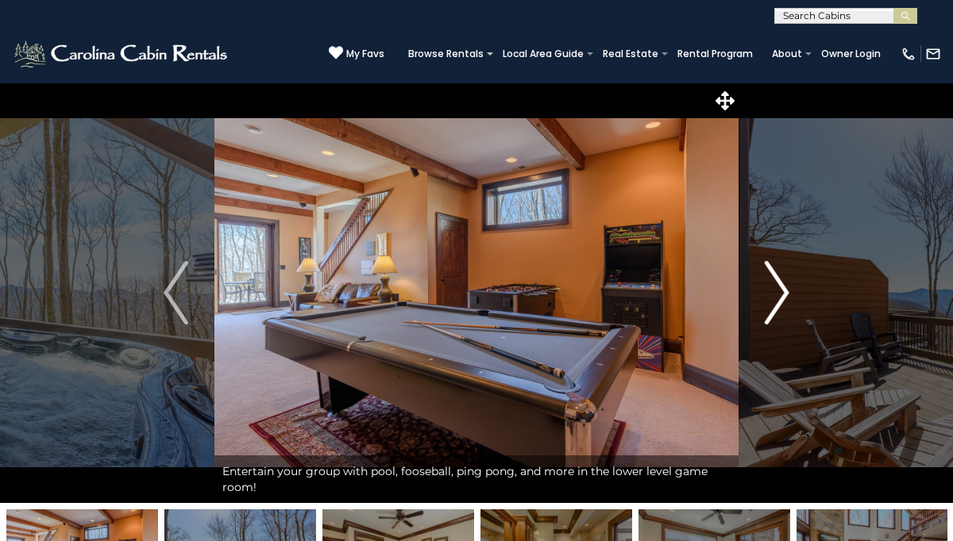
click at [784, 292] on img "Next" at bounding box center [777, 293] width 24 height 64
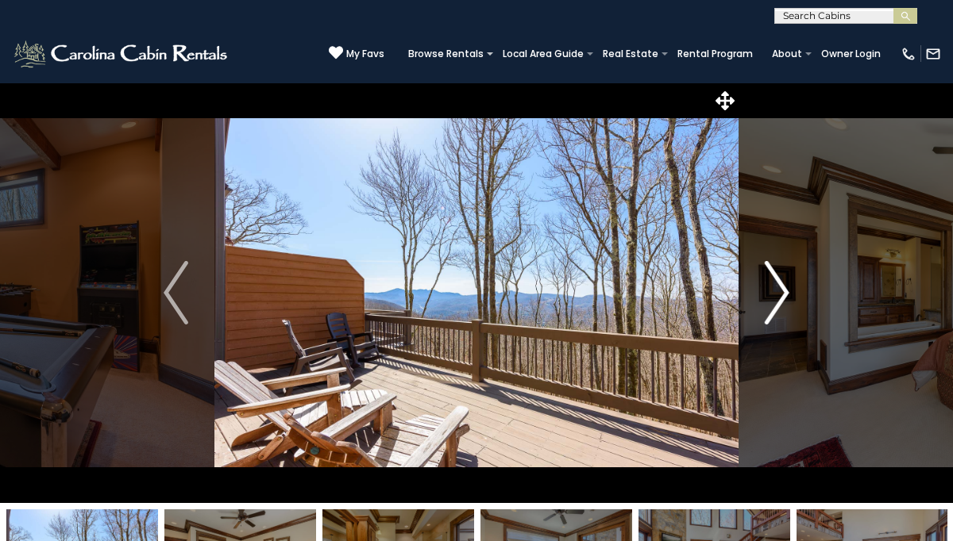
click at [784, 292] on img "Next" at bounding box center [777, 293] width 24 height 64
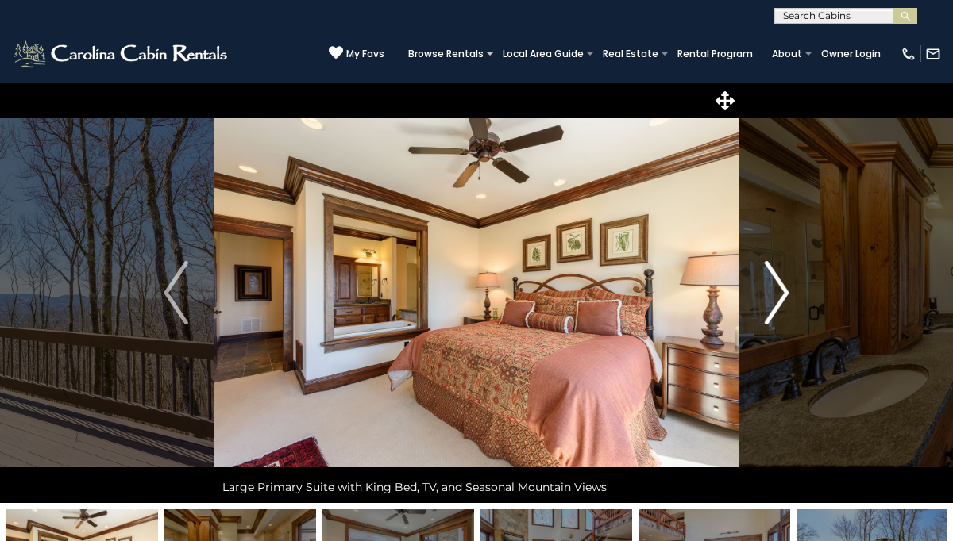
click at [784, 293] on img "Next" at bounding box center [777, 293] width 24 height 64
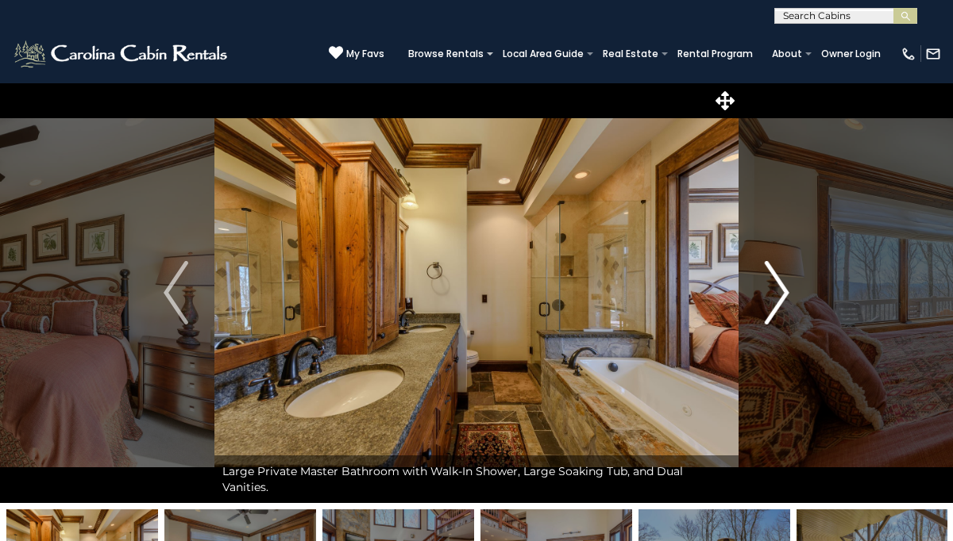
click at [784, 294] on img "Next" at bounding box center [777, 293] width 24 height 64
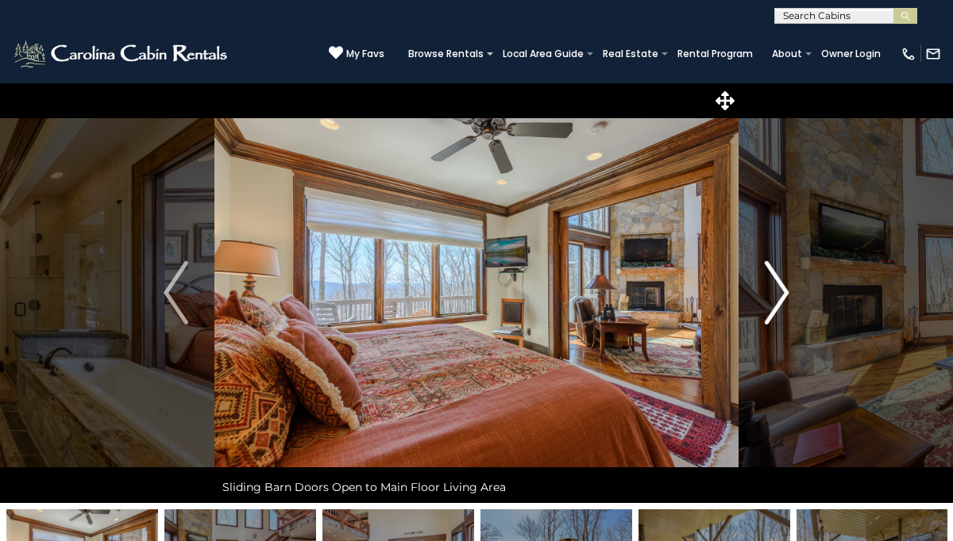
click at [784, 294] on img "Next" at bounding box center [777, 293] width 24 height 64
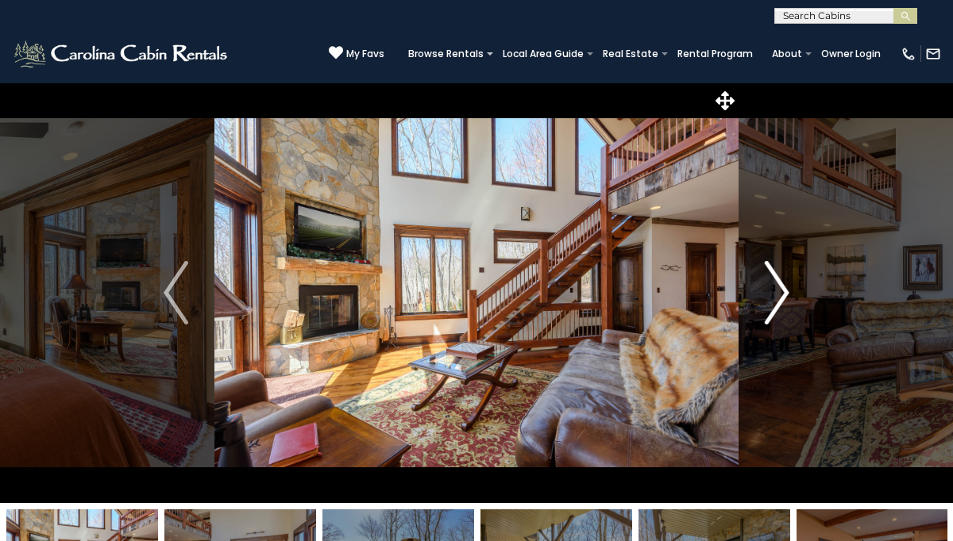
click at [784, 294] on img "Next" at bounding box center [777, 293] width 24 height 64
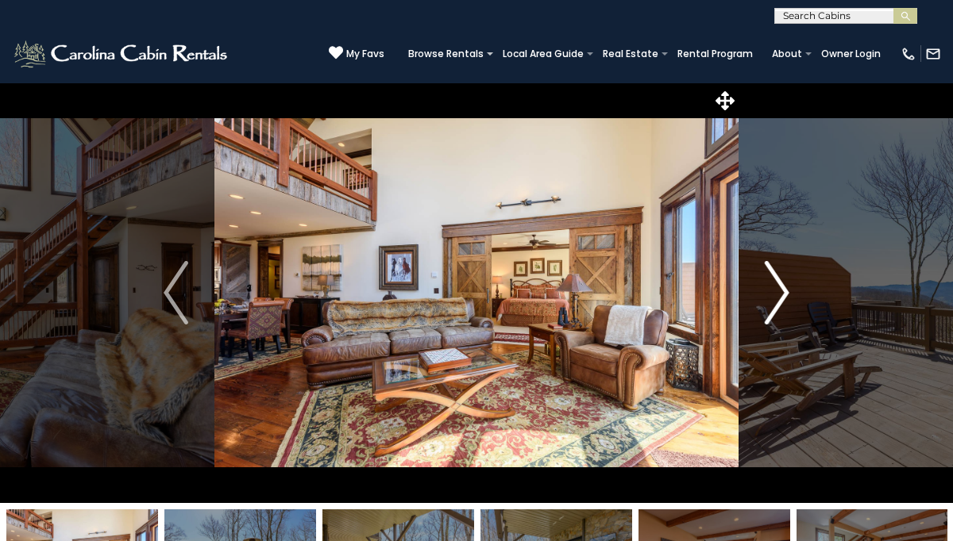
click at [784, 294] on img "Next" at bounding box center [777, 293] width 24 height 64
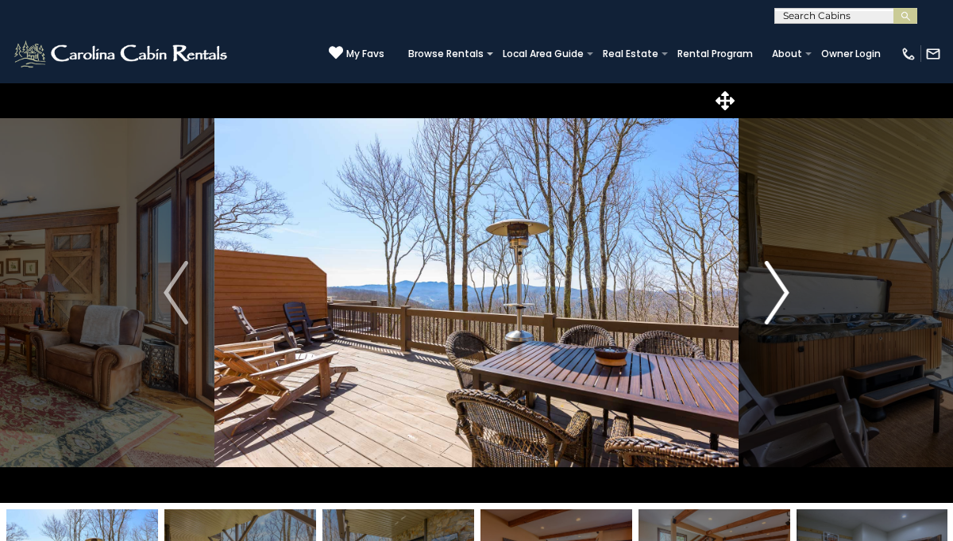
click at [784, 294] on img "Next" at bounding box center [777, 293] width 24 height 64
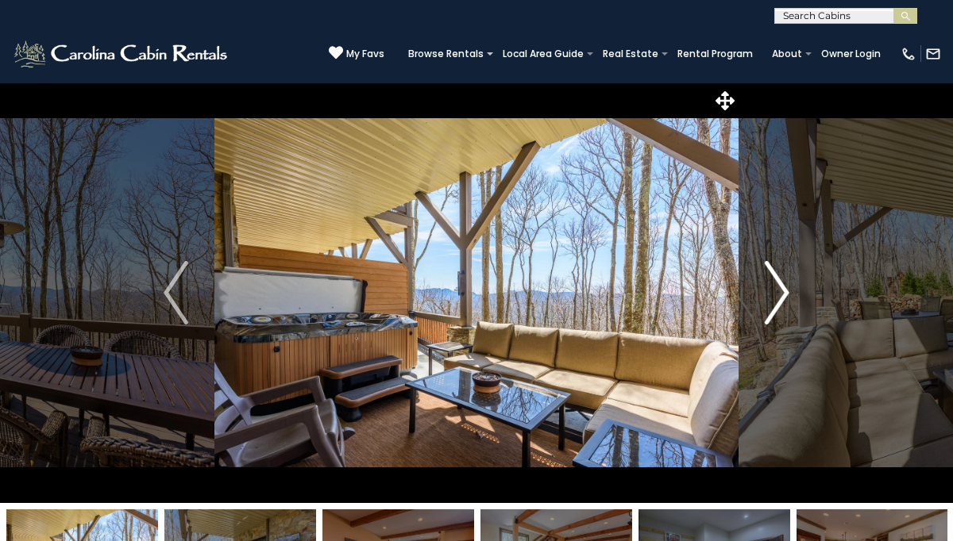
click at [784, 294] on img "Next" at bounding box center [777, 293] width 24 height 64
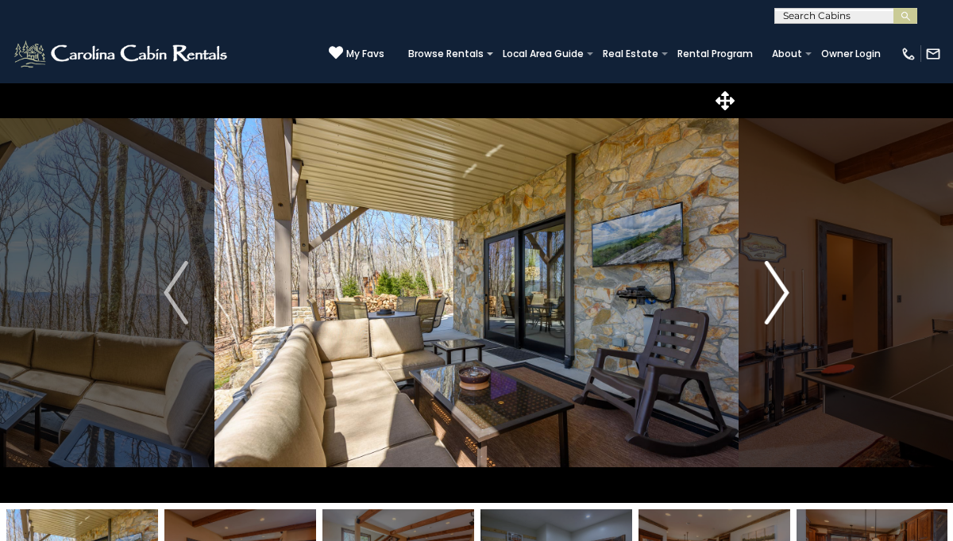
click at [784, 294] on img "Next" at bounding box center [777, 293] width 24 height 64
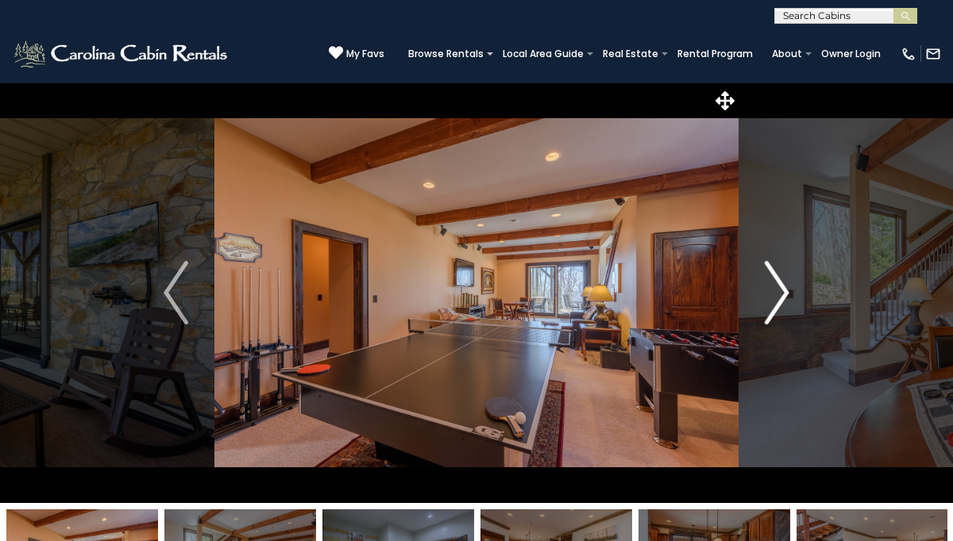
click at [784, 294] on img "Next" at bounding box center [777, 293] width 24 height 64
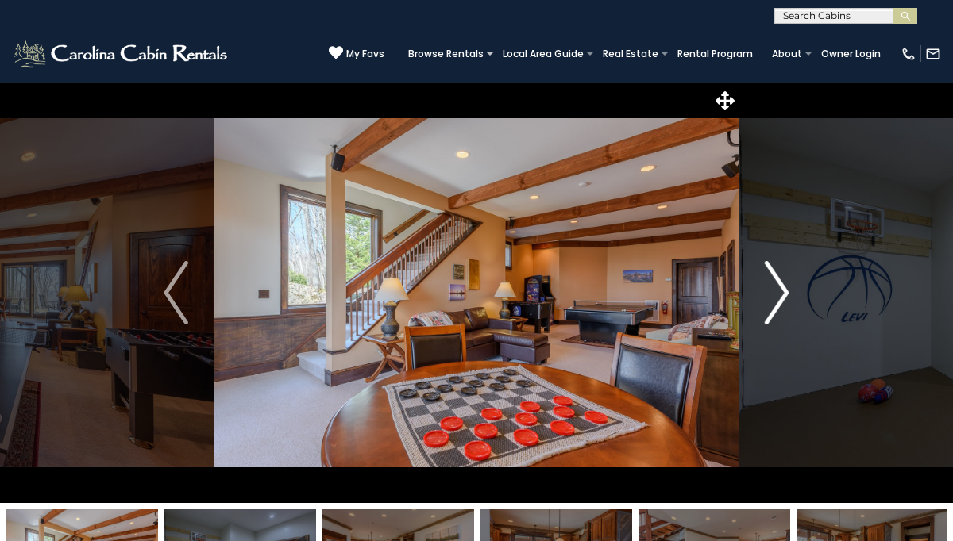
click at [784, 294] on img "Next" at bounding box center [777, 293] width 24 height 64
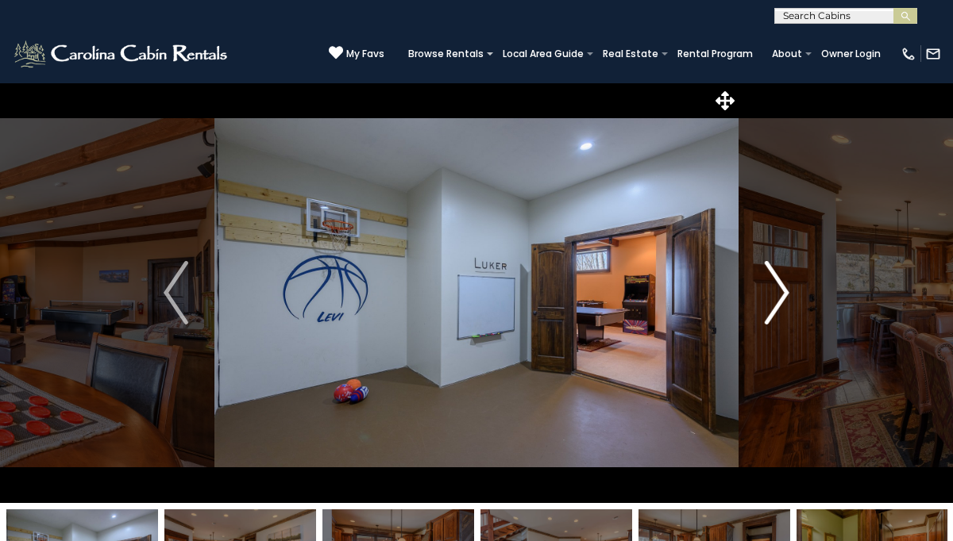
click at [784, 295] on img "Next" at bounding box center [777, 293] width 24 height 64
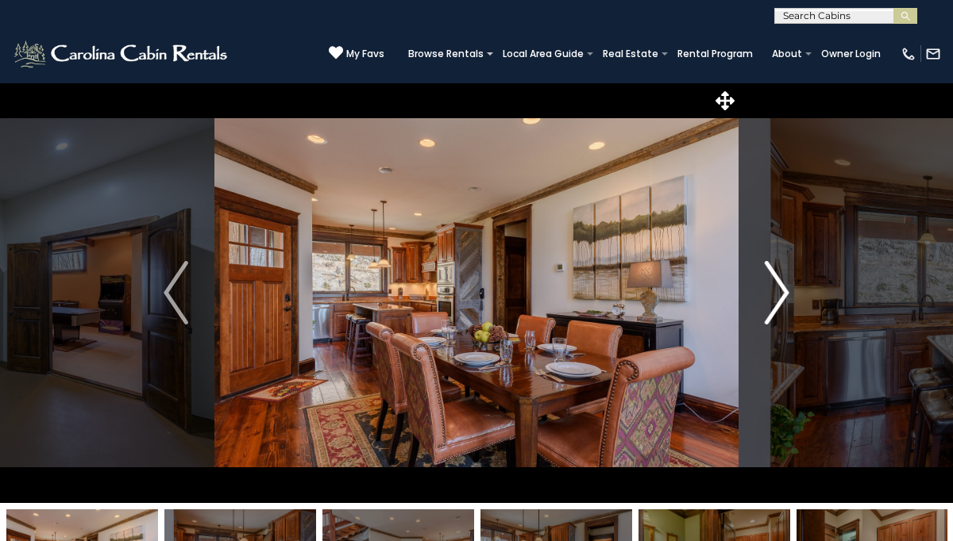
click at [783, 295] on img "Next" at bounding box center [777, 293] width 24 height 64
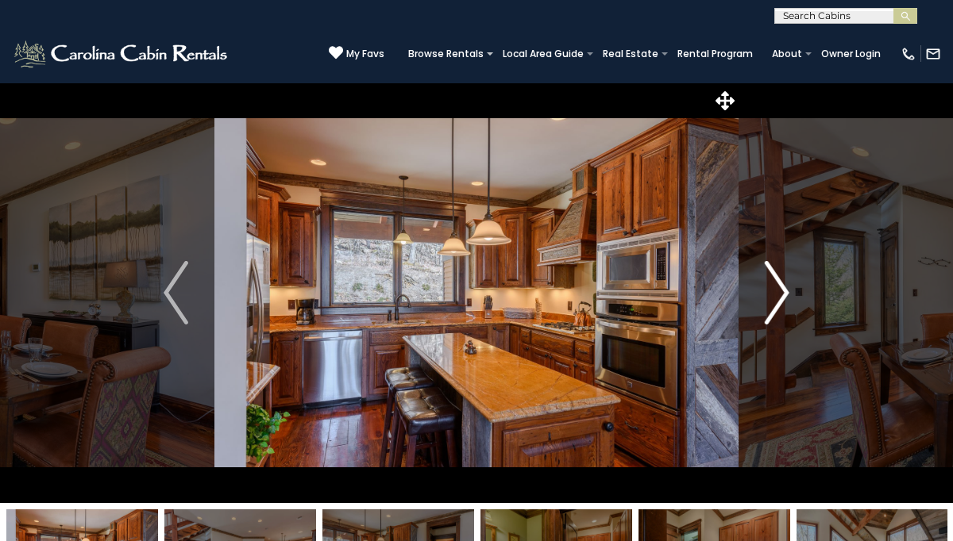
click at [783, 295] on img "Next" at bounding box center [777, 293] width 24 height 64
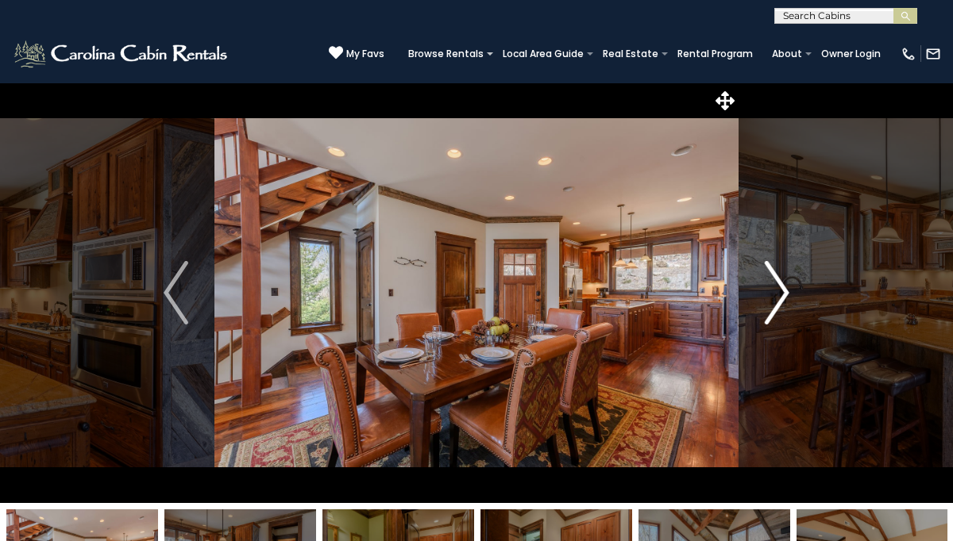
click at [783, 295] on img "Next" at bounding box center [777, 293] width 24 height 64
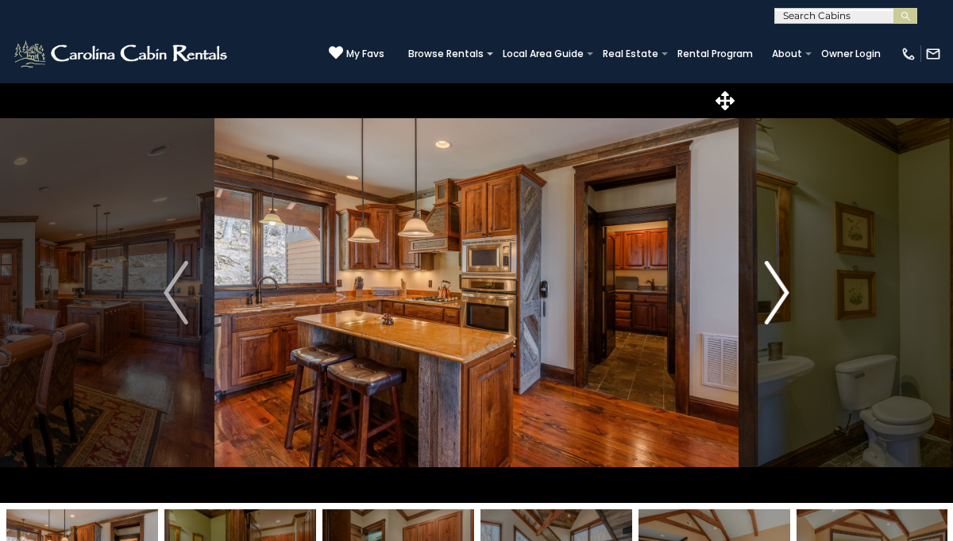
click at [783, 295] on img "Next" at bounding box center [777, 293] width 24 height 64
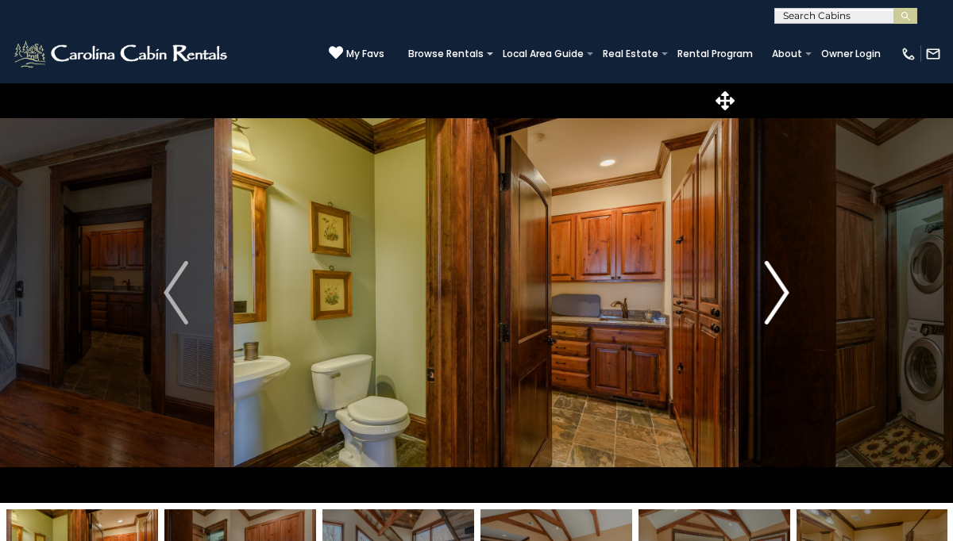
click at [783, 295] on img "Next" at bounding box center [777, 293] width 24 height 64
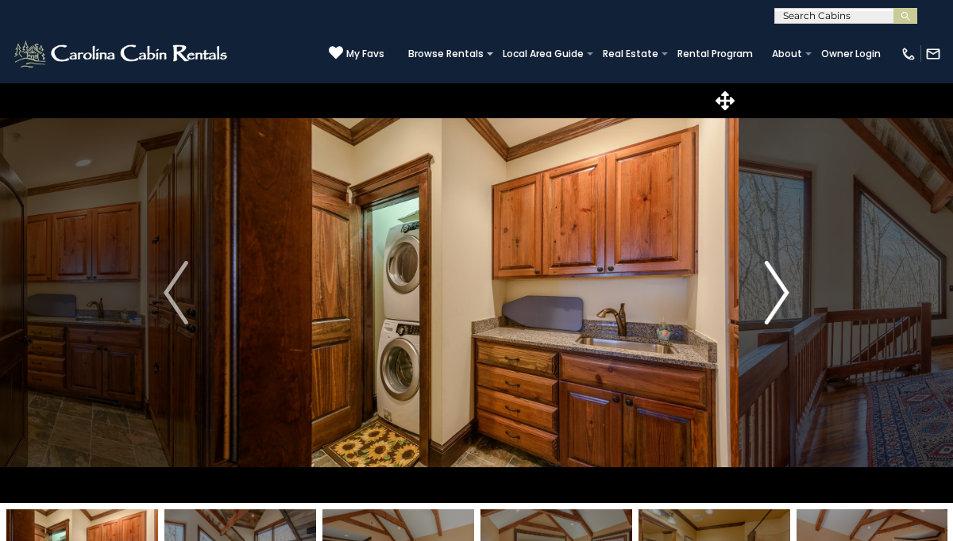
click at [783, 295] on img "Next" at bounding box center [777, 293] width 24 height 64
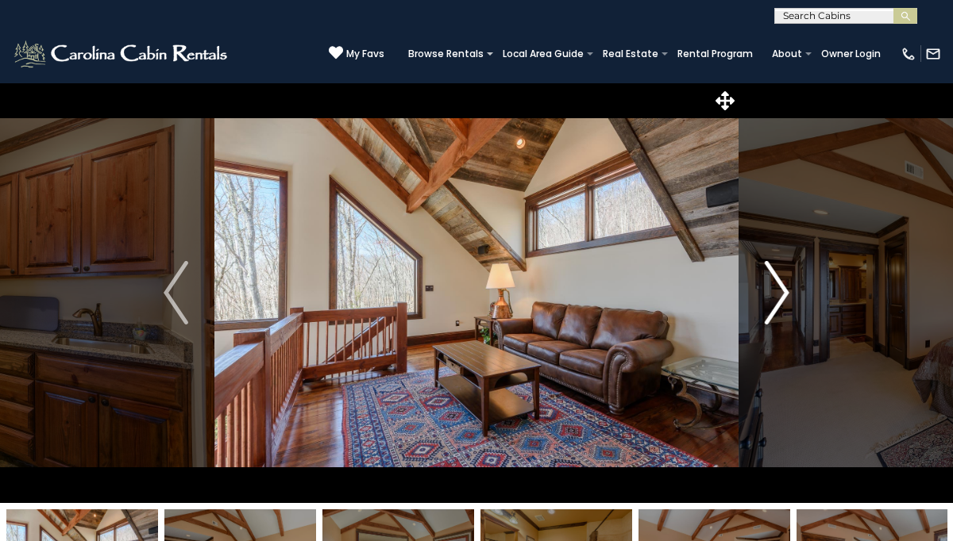
click at [783, 296] on img "Next" at bounding box center [777, 293] width 24 height 64
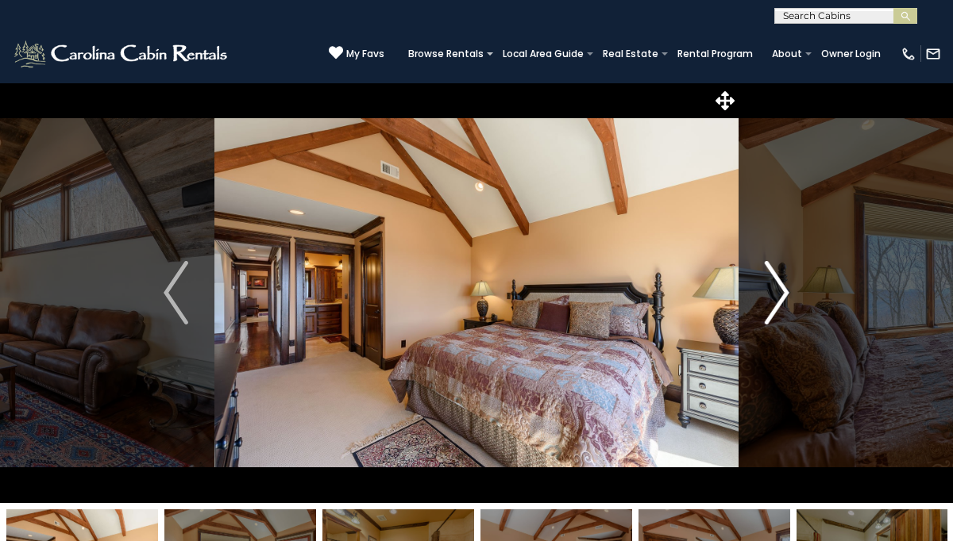
click at [783, 296] on img "Next" at bounding box center [777, 293] width 24 height 64
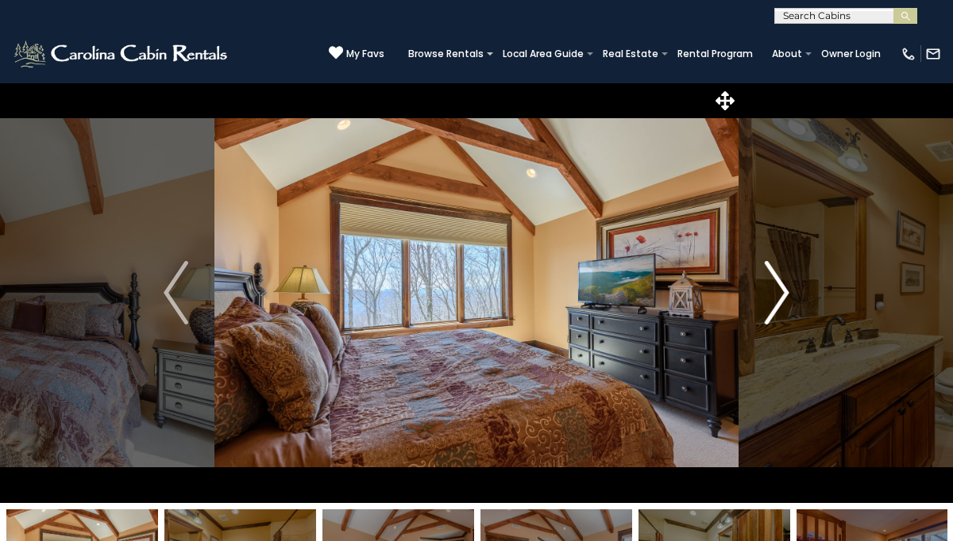
click at [783, 296] on img "Next" at bounding box center [777, 293] width 24 height 64
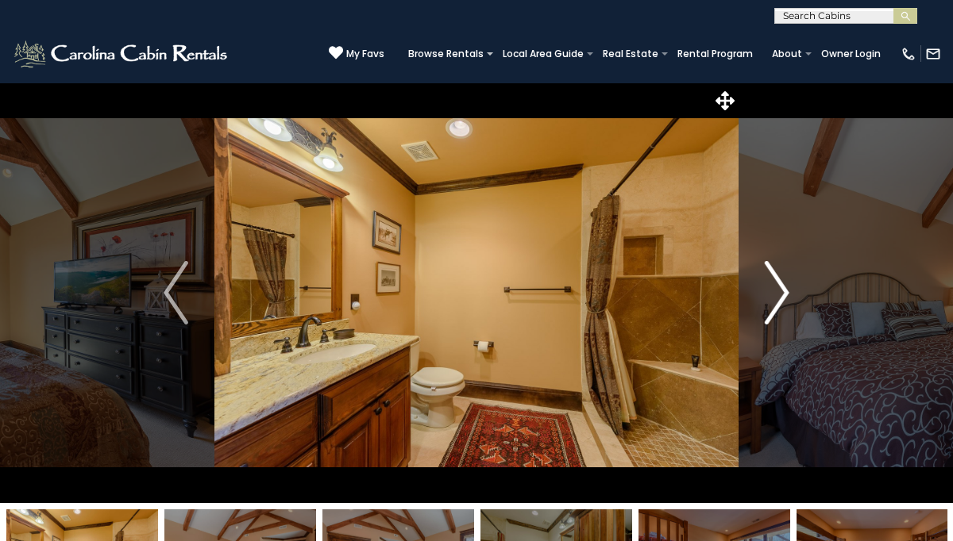
click at [783, 296] on img "Next" at bounding box center [777, 293] width 24 height 64
